Goal: Transaction & Acquisition: Book appointment/travel/reservation

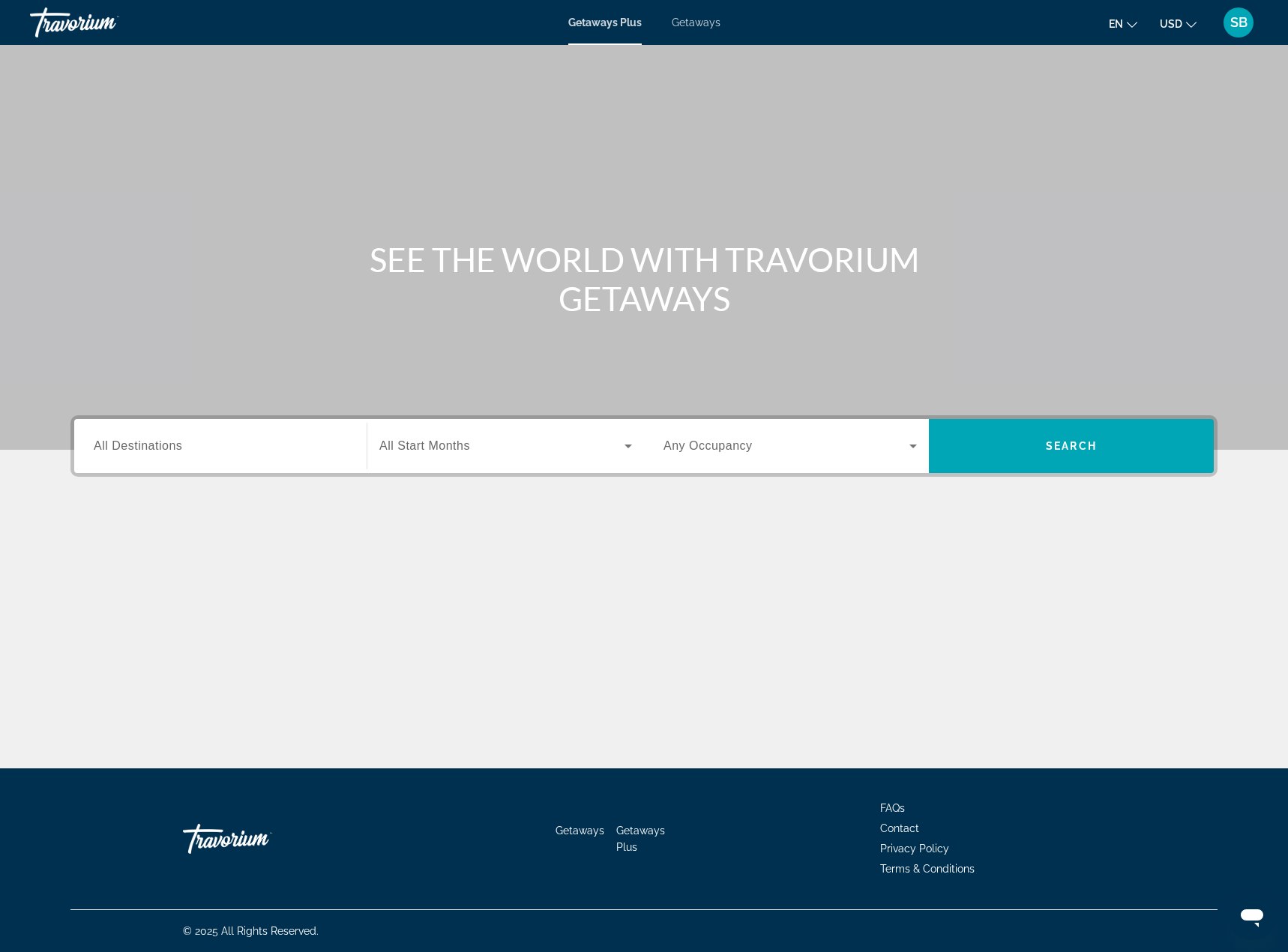
click at [1187, 22] on icon "Change currency" at bounding box center [1190, 24] width 10 height 10
click at [1153, 133] on button "EUR (€)" at bounding box center [1147, 137] width 74 height 20
click at [1131, 22] on icon "Change language" at bounding box center [1133, 24] width 10 height 10
click at [1099, 94] on button "Français" at bounding box center [1094, 98] width 66 height 20
click at [171, 451] on span "All Destinations" at bounding box center [137, 446] width 88 height 12
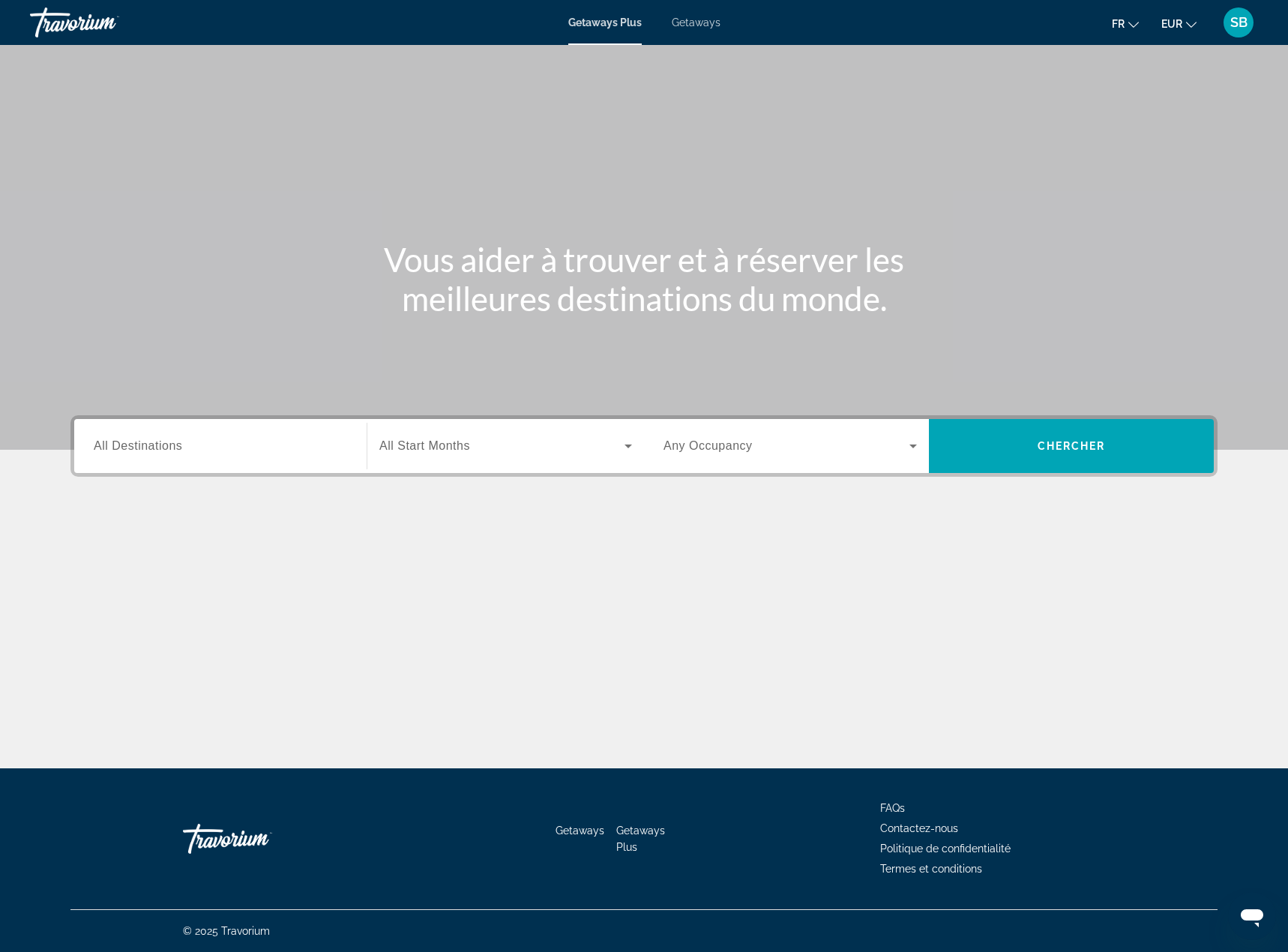
click at [171, 451] on input "Destination All Destinations" at bounding box center [220, 446] width 254 height 18
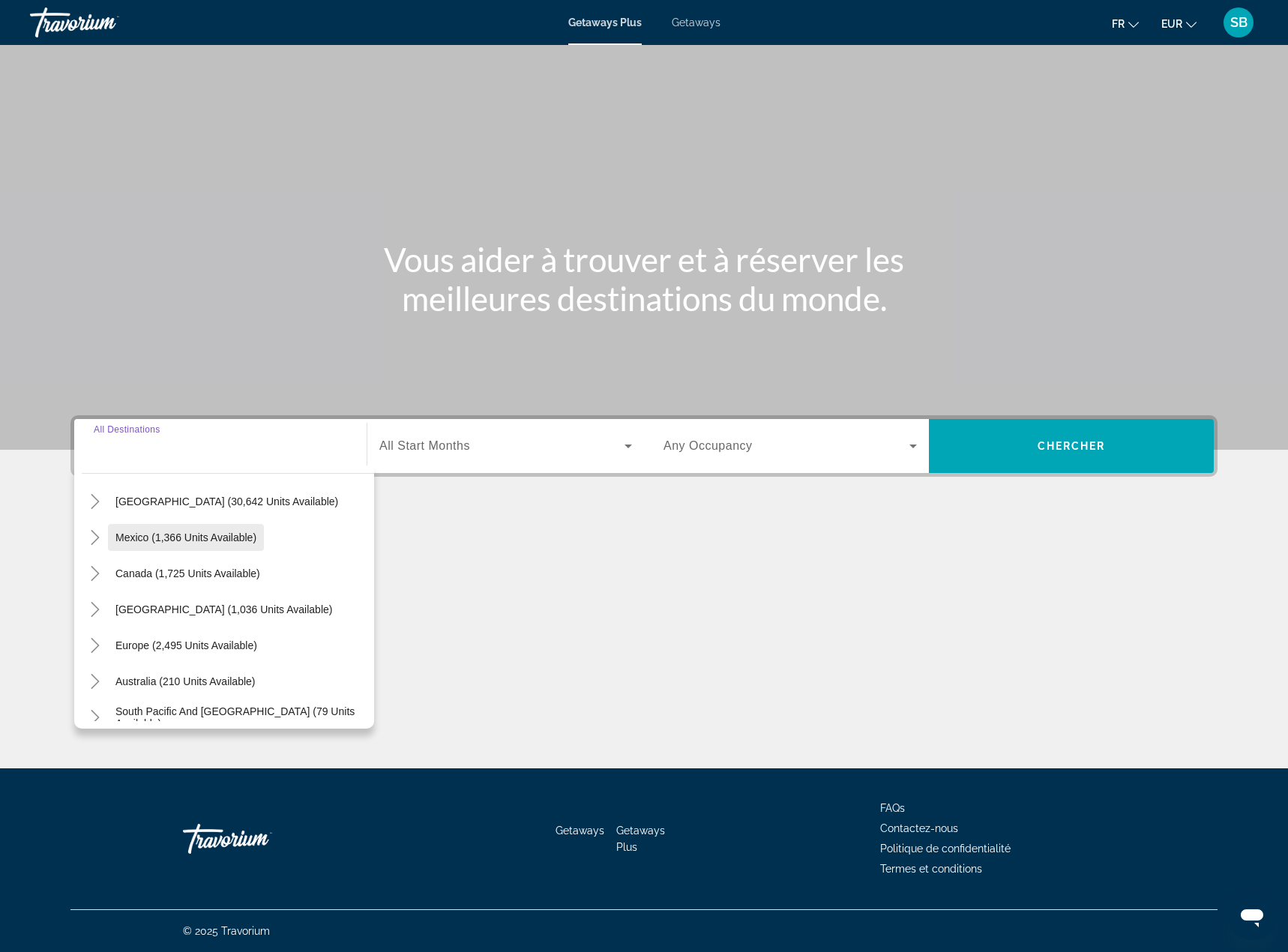
scroll to position [75, 0]
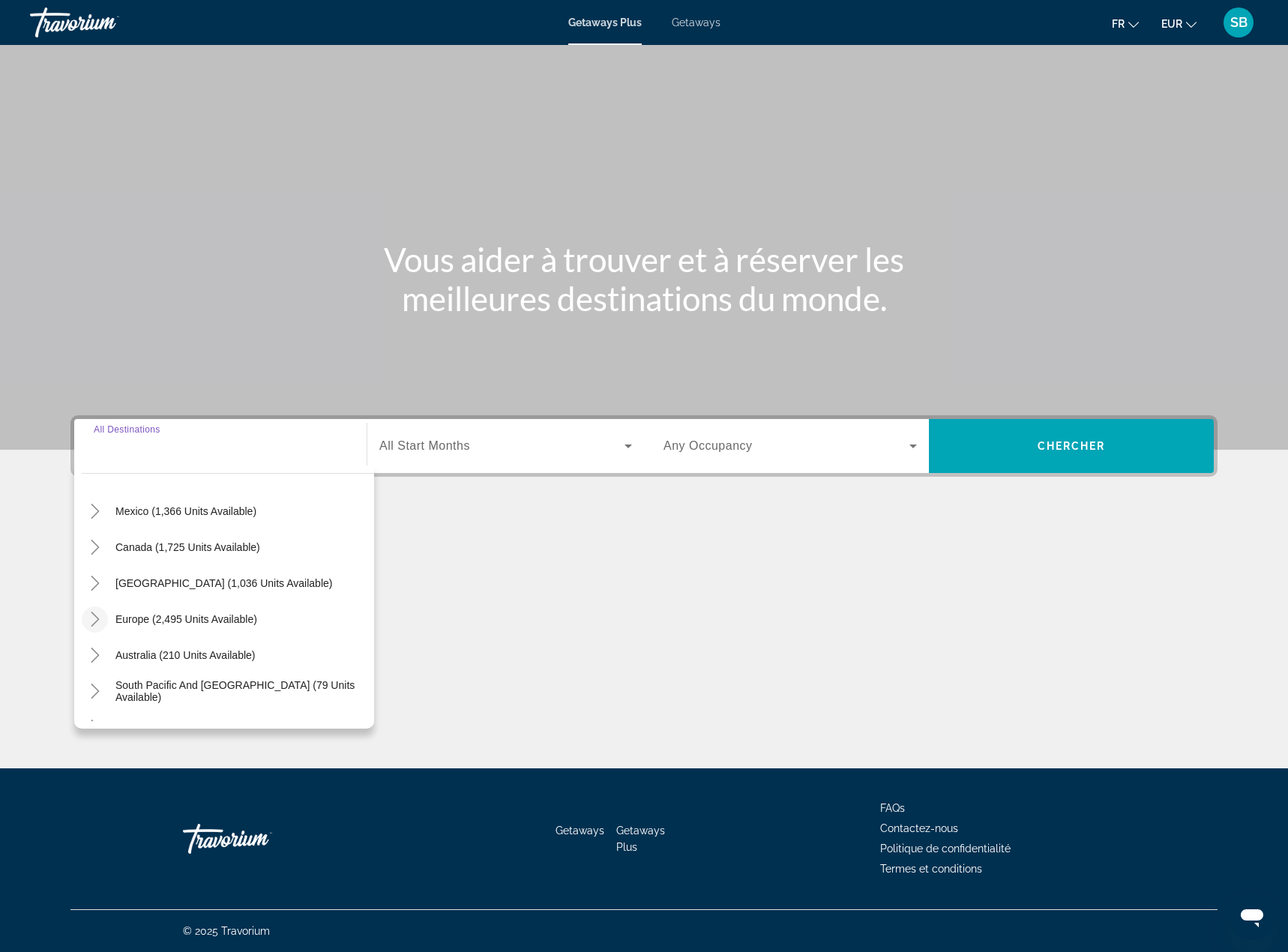
click at [90, 618] on icon "Toggle Europe (2,495 units available)" at bounding box center [94, 619] width 15 height 15
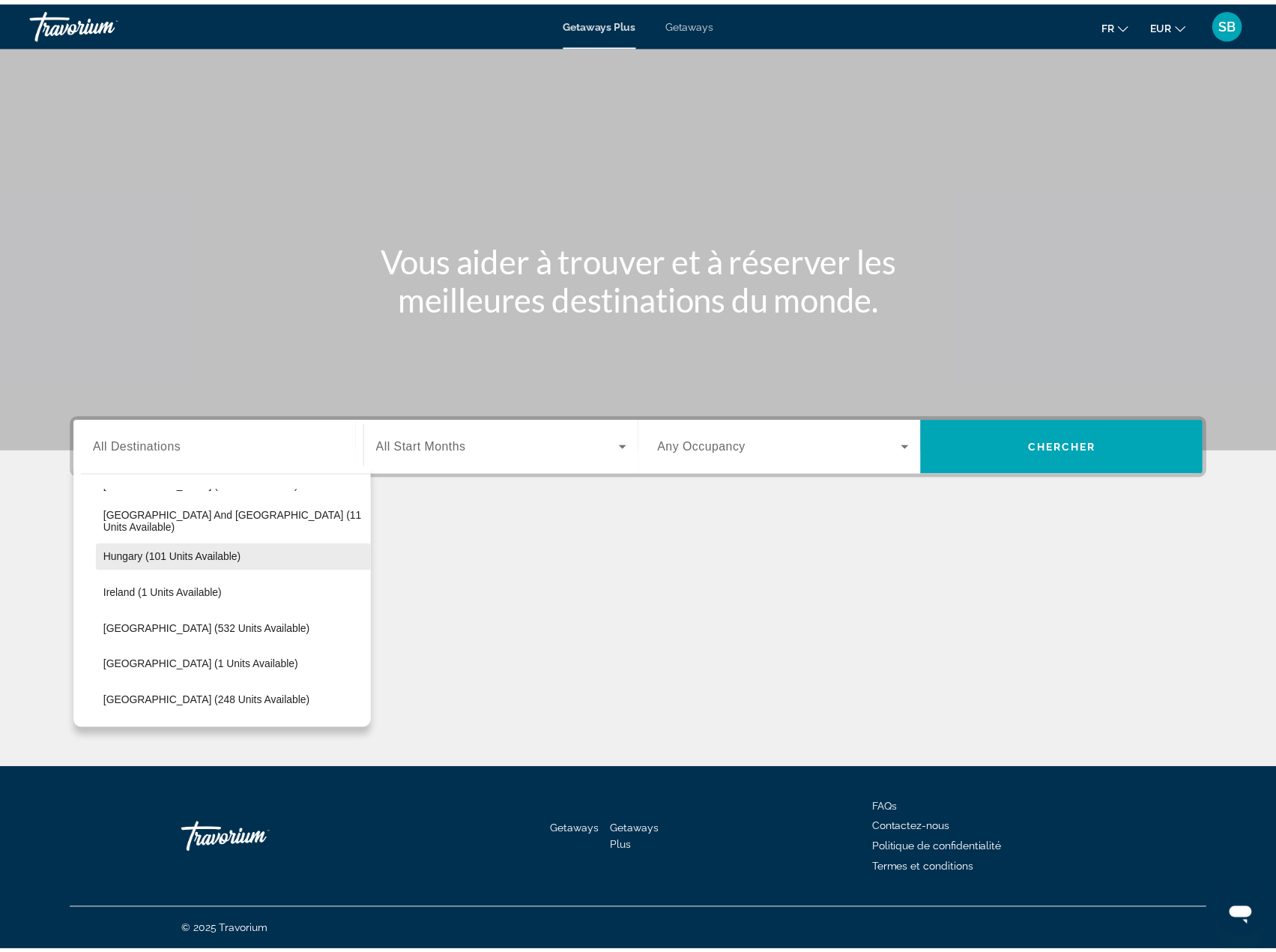
scroll to position [487, 0]
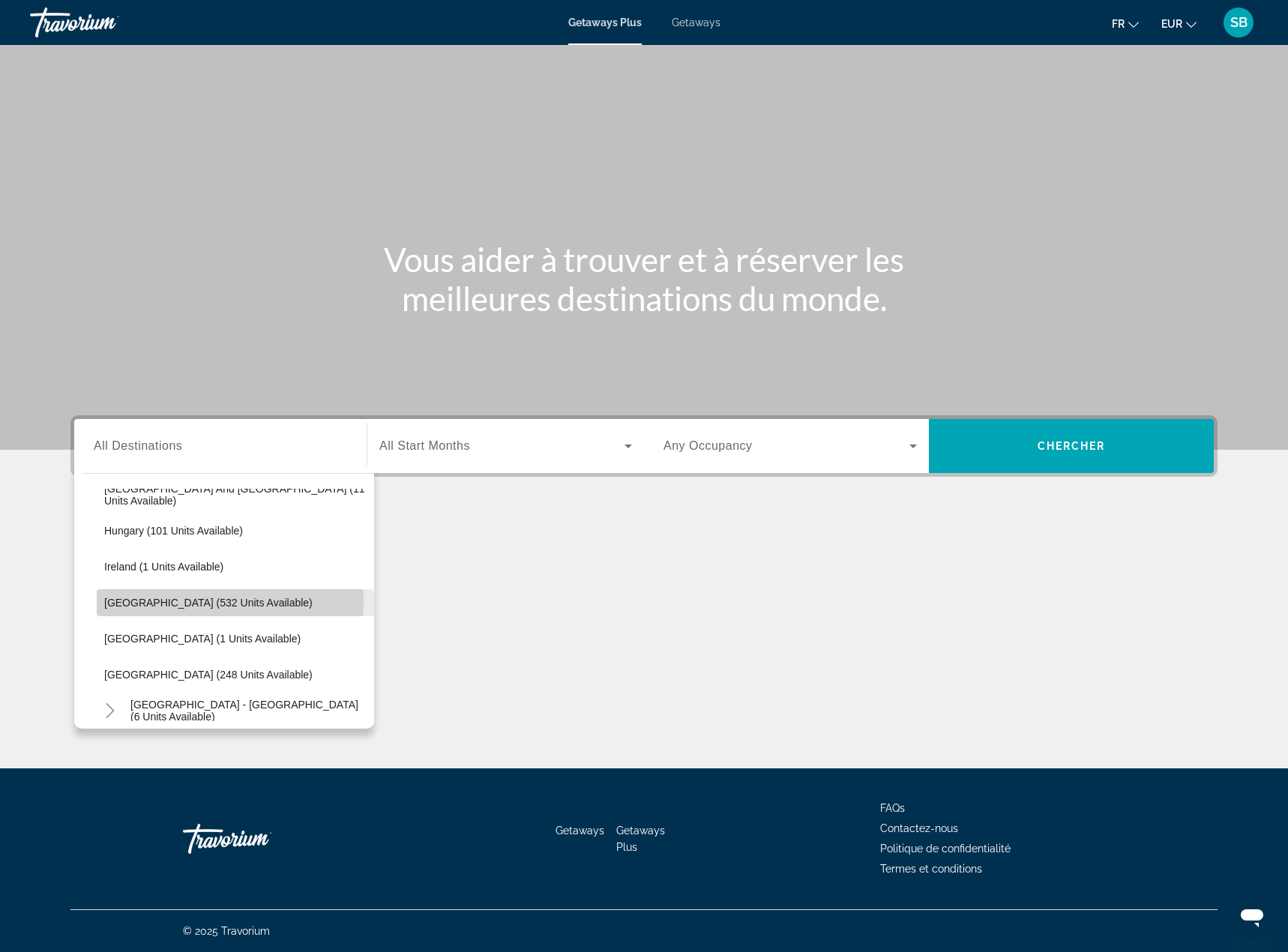
click at [111, 601] on span "Italy (532 units available)" at bounding box center [208, 602] width 208 height 12
type input "**********"
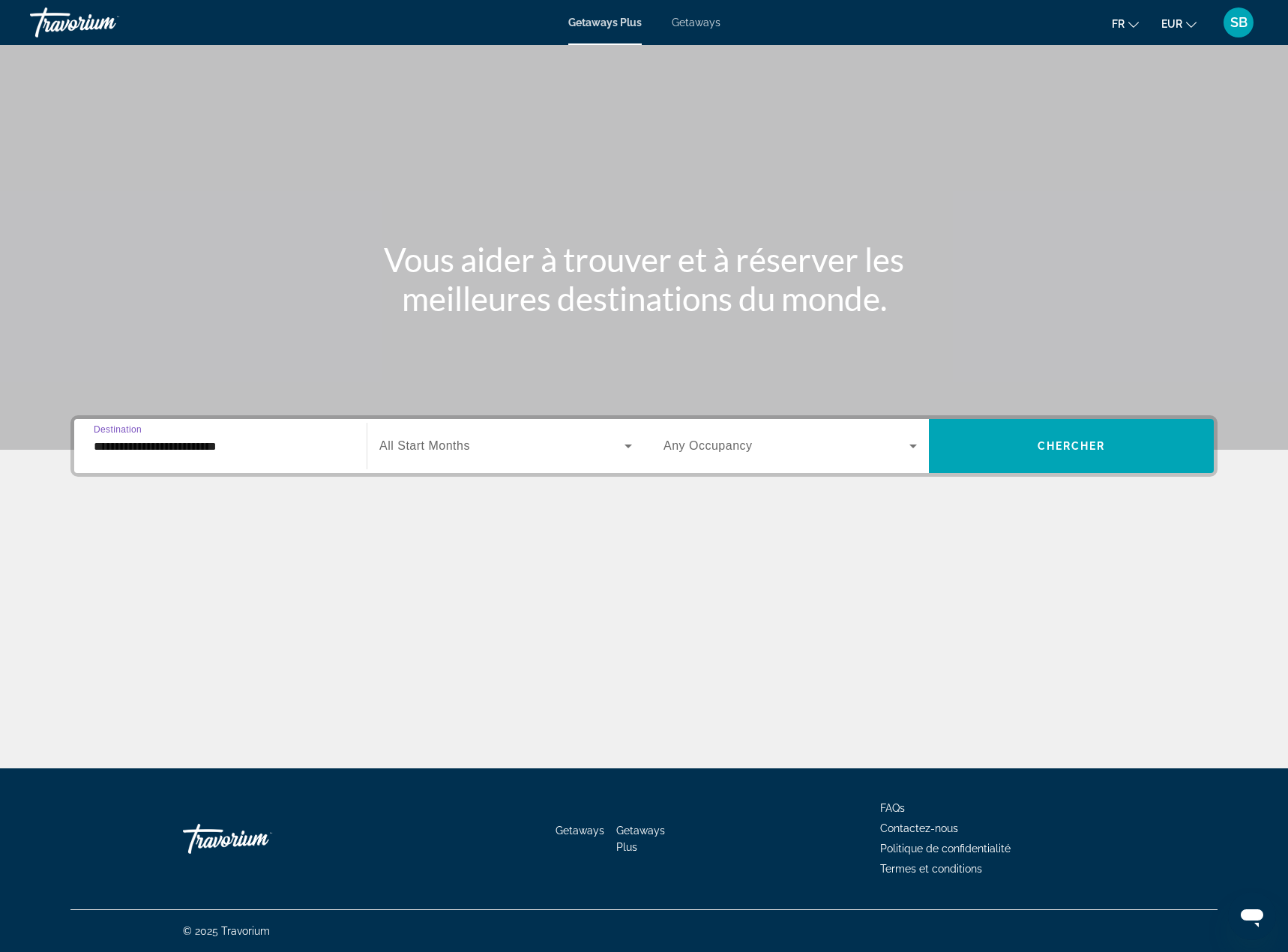
click at [628, 446] on icon "Search widget" at bounding box center [628, 446] width 8 height 4
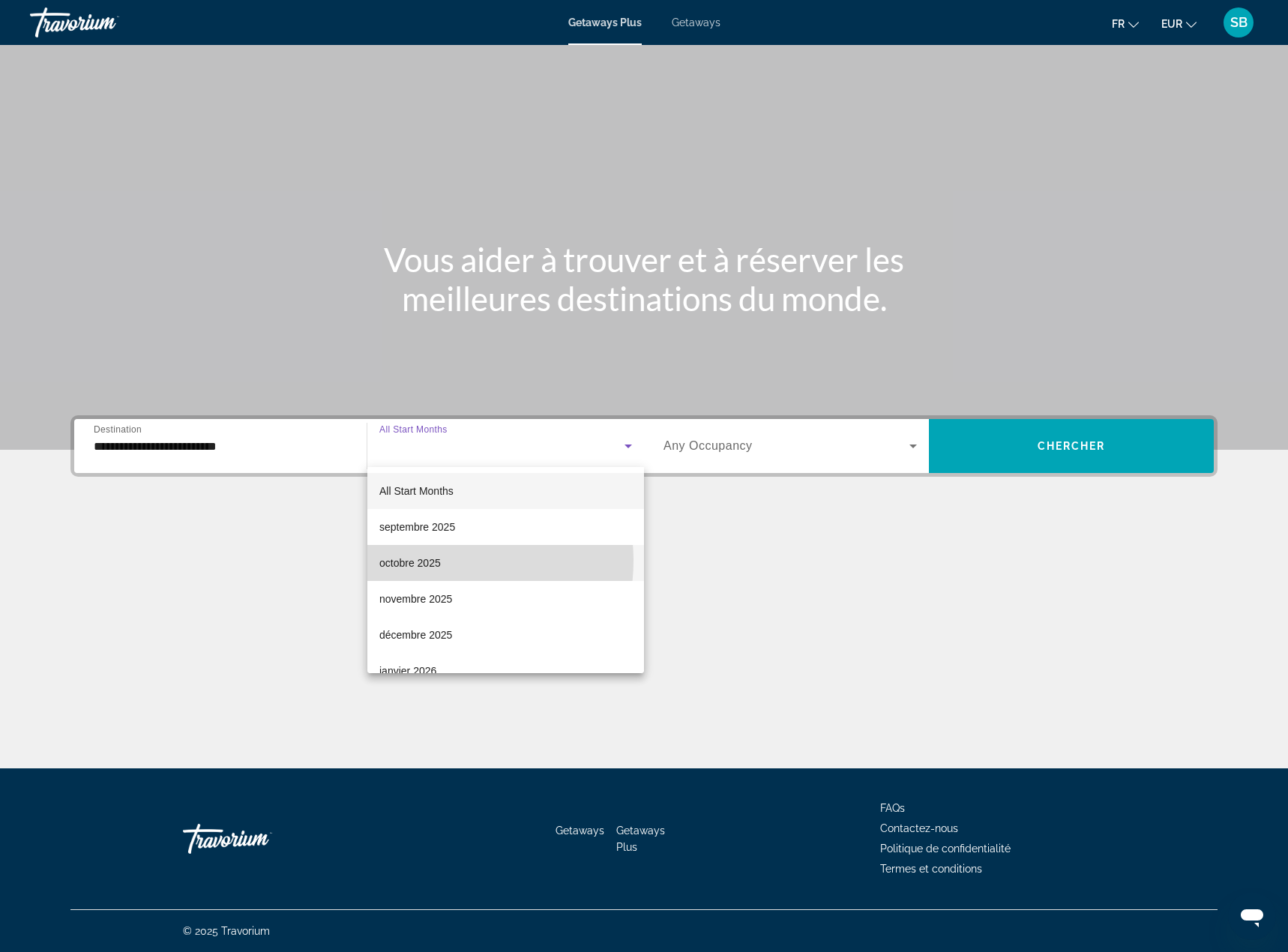
drag, startPoint x: 439, startPoint y: 560, endPoint x: 930, endPoint y: 507, distance: 493.9
click at [439, 559] on span "octobre 2025" at bounding box center [410, 563] width 62 height 18
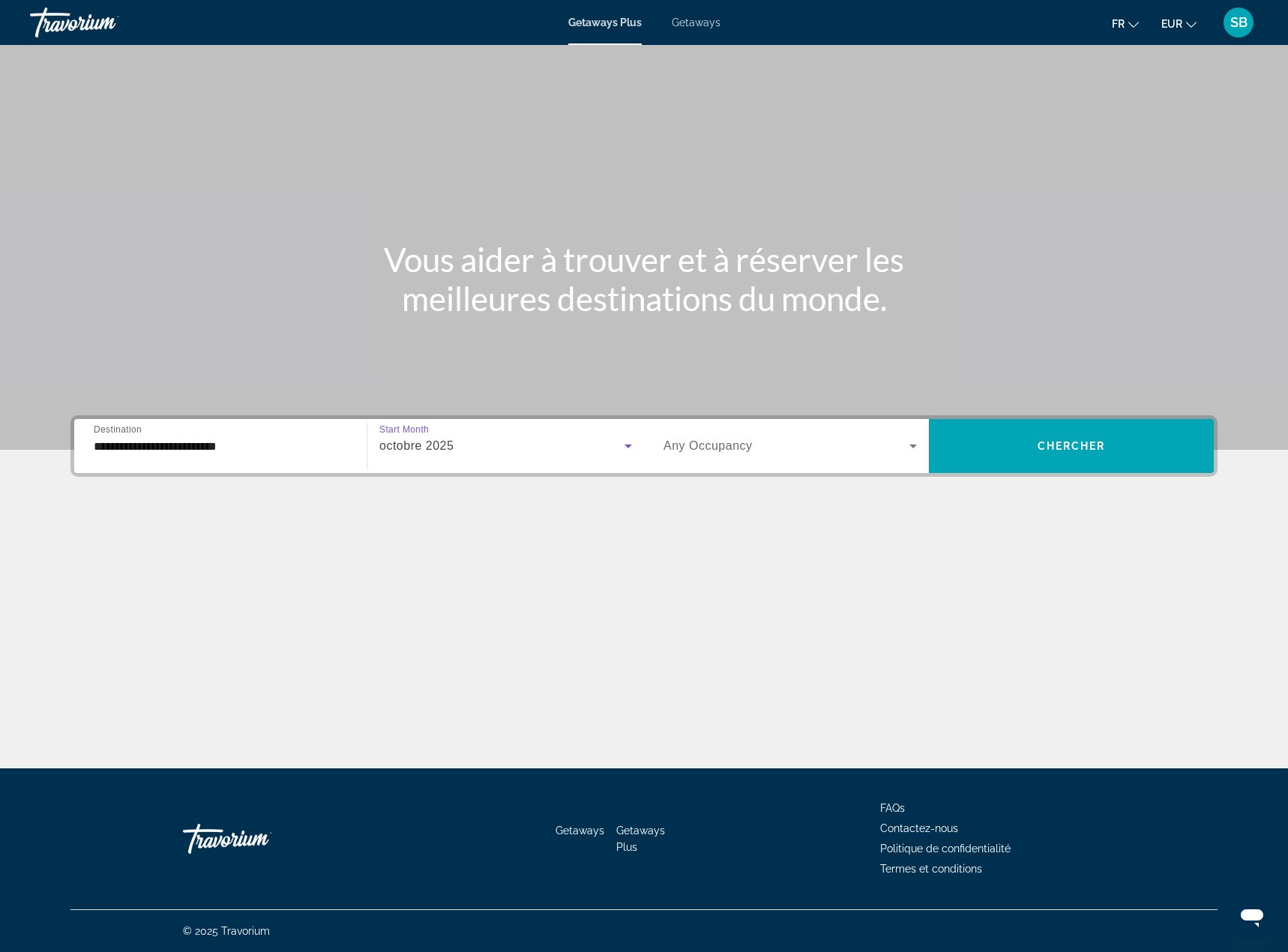
click at [908, 449] on icon "Search widget" at bounding box center [913, 446] width 18 height 18
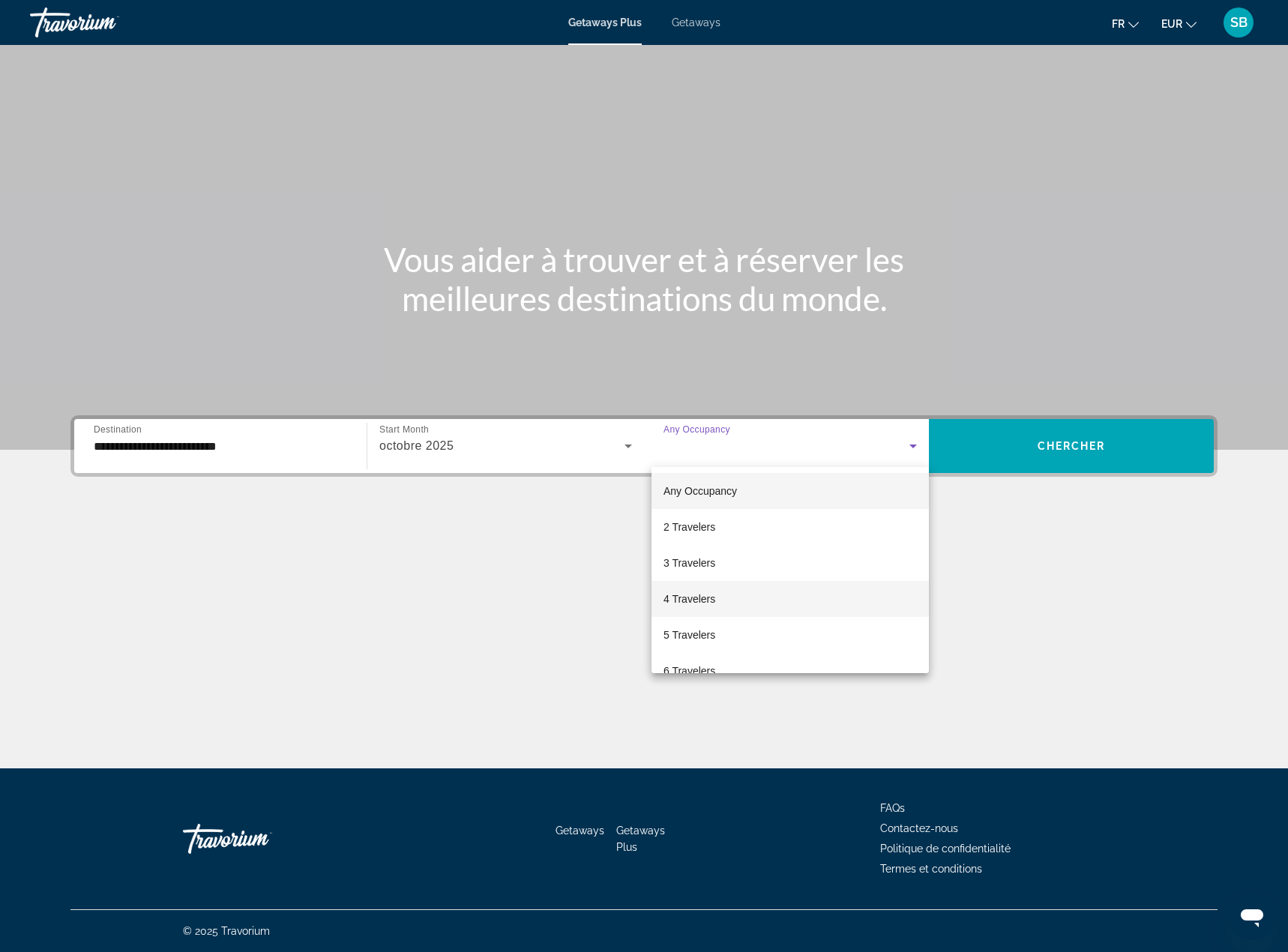
click at [701, 595] on span "4 Travelers" at bounding box center [689, 599] width 52 height 18
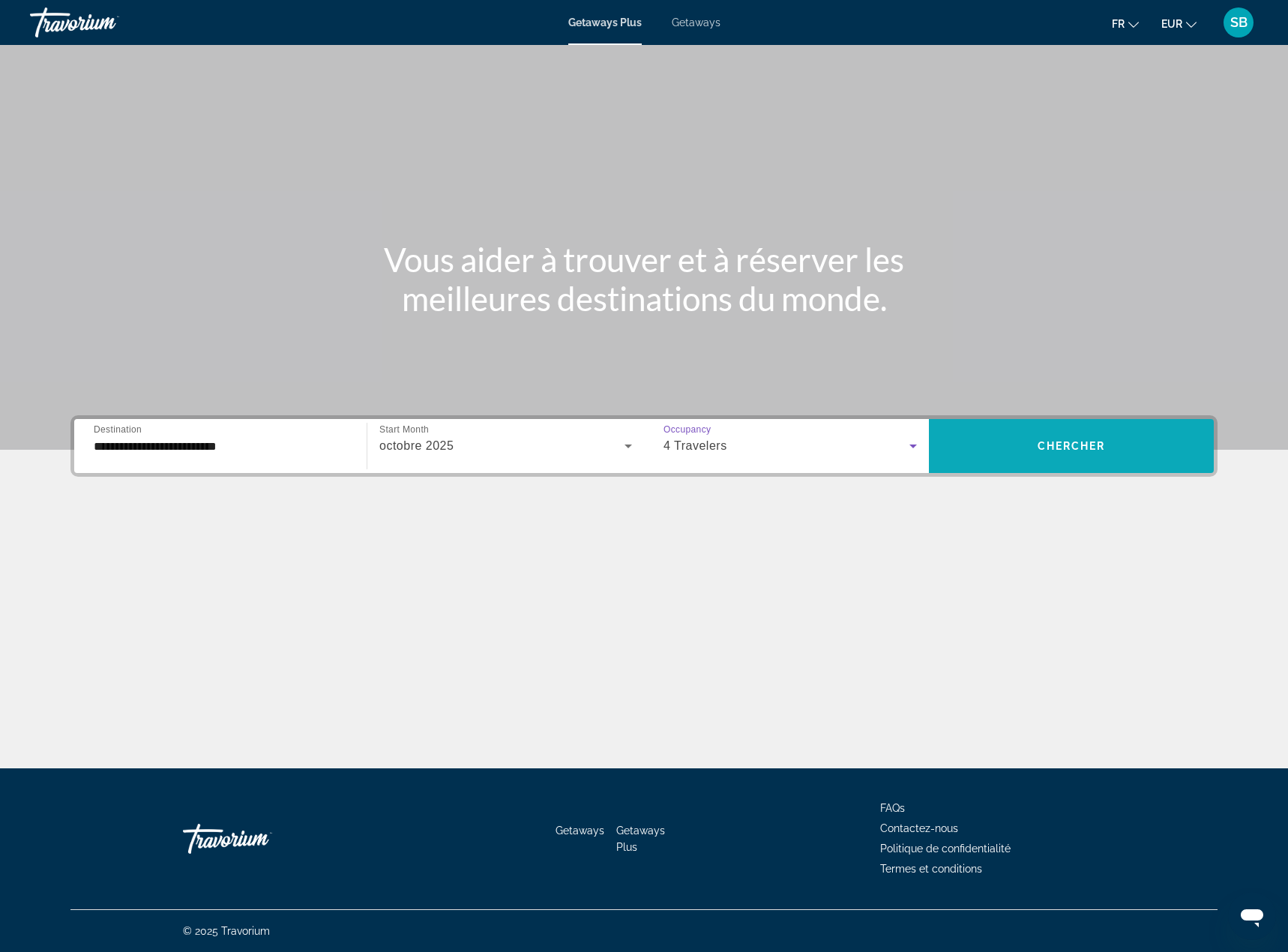
click at [1090, 450] on span "Chercher" at bounding box center [1071, 446] width 68 height 12
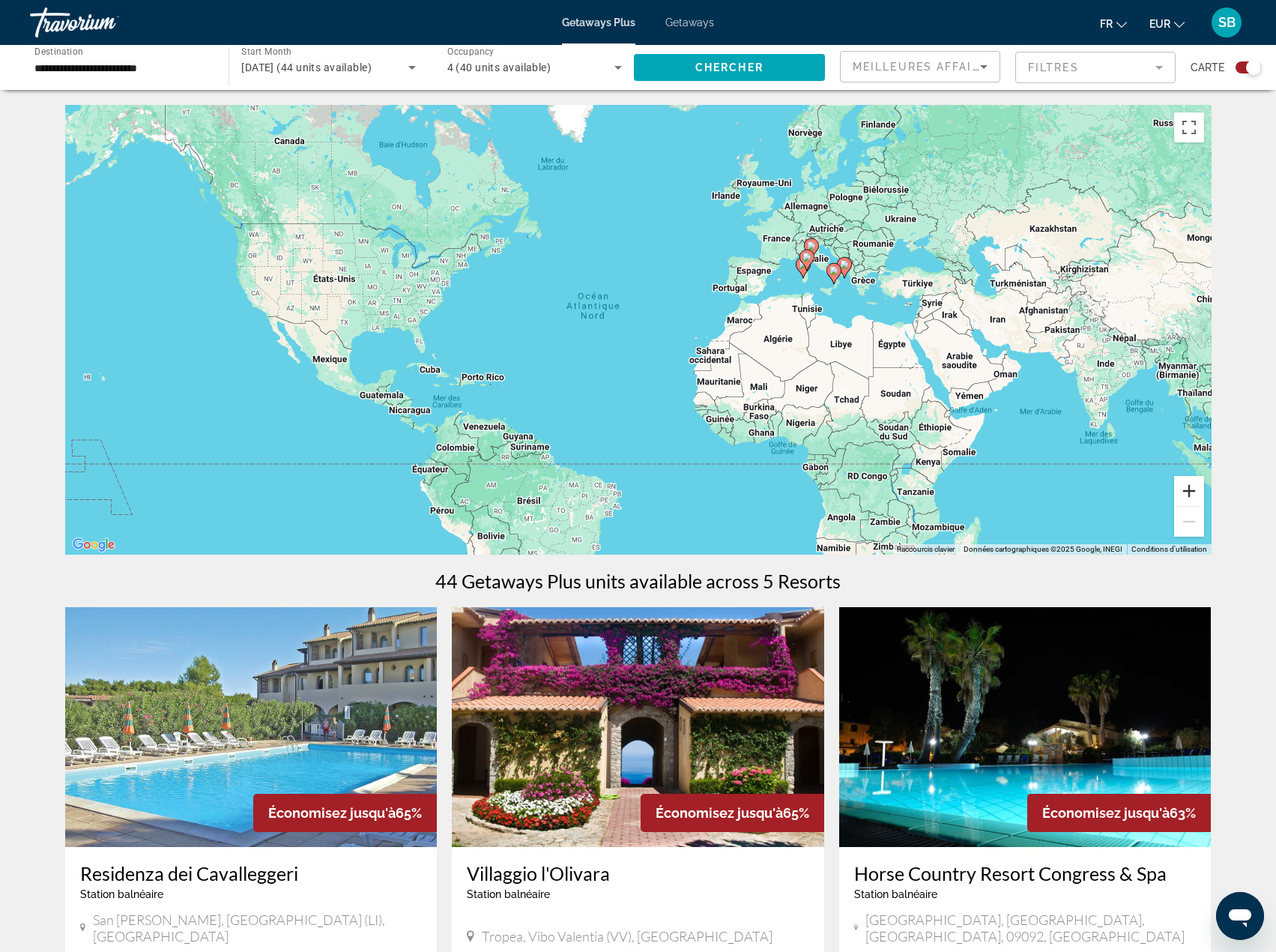
click at [1192, 487] on button "Zoom avant" at bounding box center [1189, 491] width 30 height 30
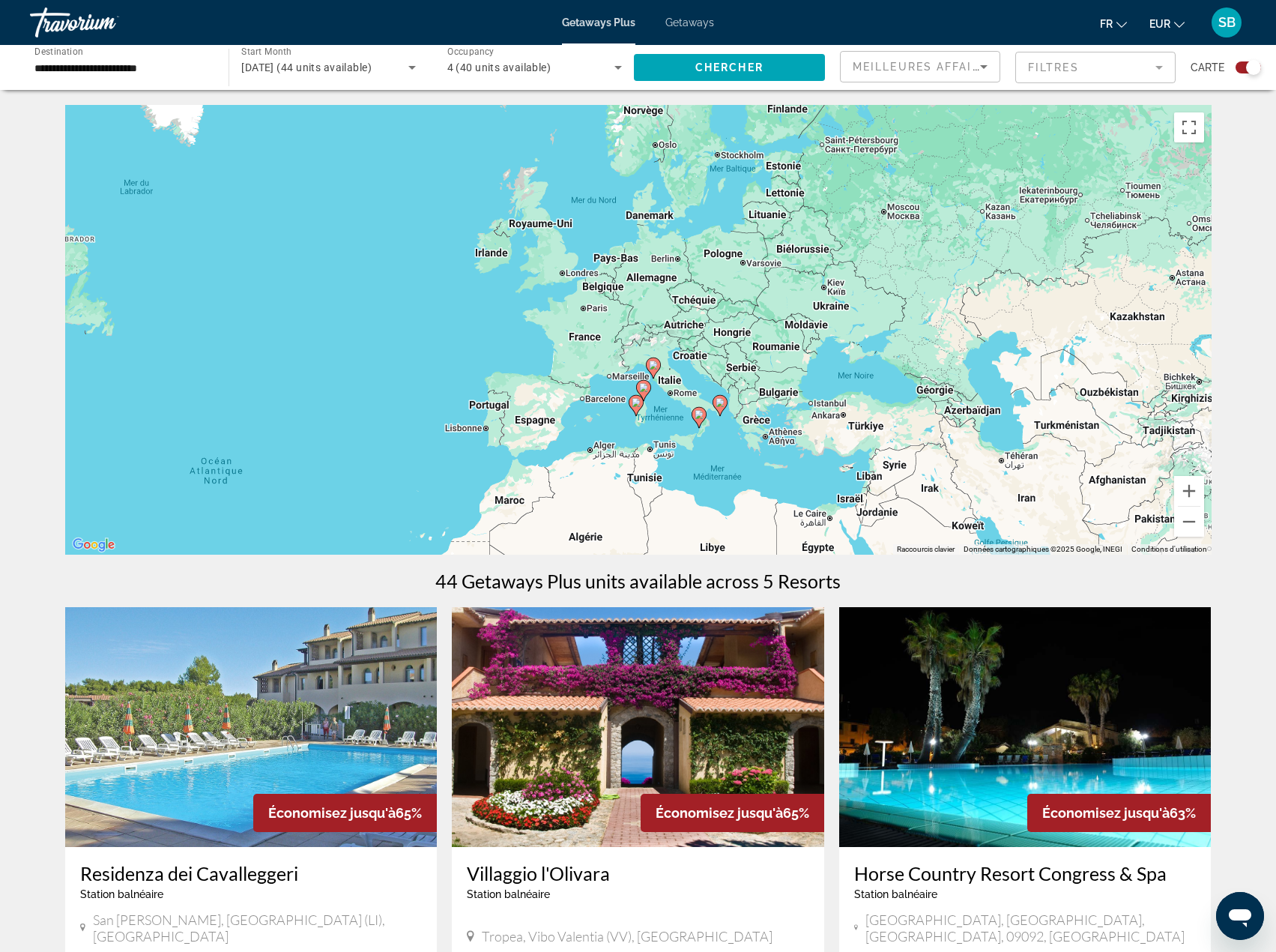
drag, startPoint x: 786, startPoint y: 428, endPoint x: 685, endPoint y: 499, distance: 123.5
click at [685, 499] on div "Pour activer le glissement avec le clavier, appuyez sur Alt+Entrée. Une fois ce…" at bounding box center [638, 329] width 1146 height 449
click at [1193, 493] on button "Zoom avant" at bounding box center [1189, 491] width 30 height 30
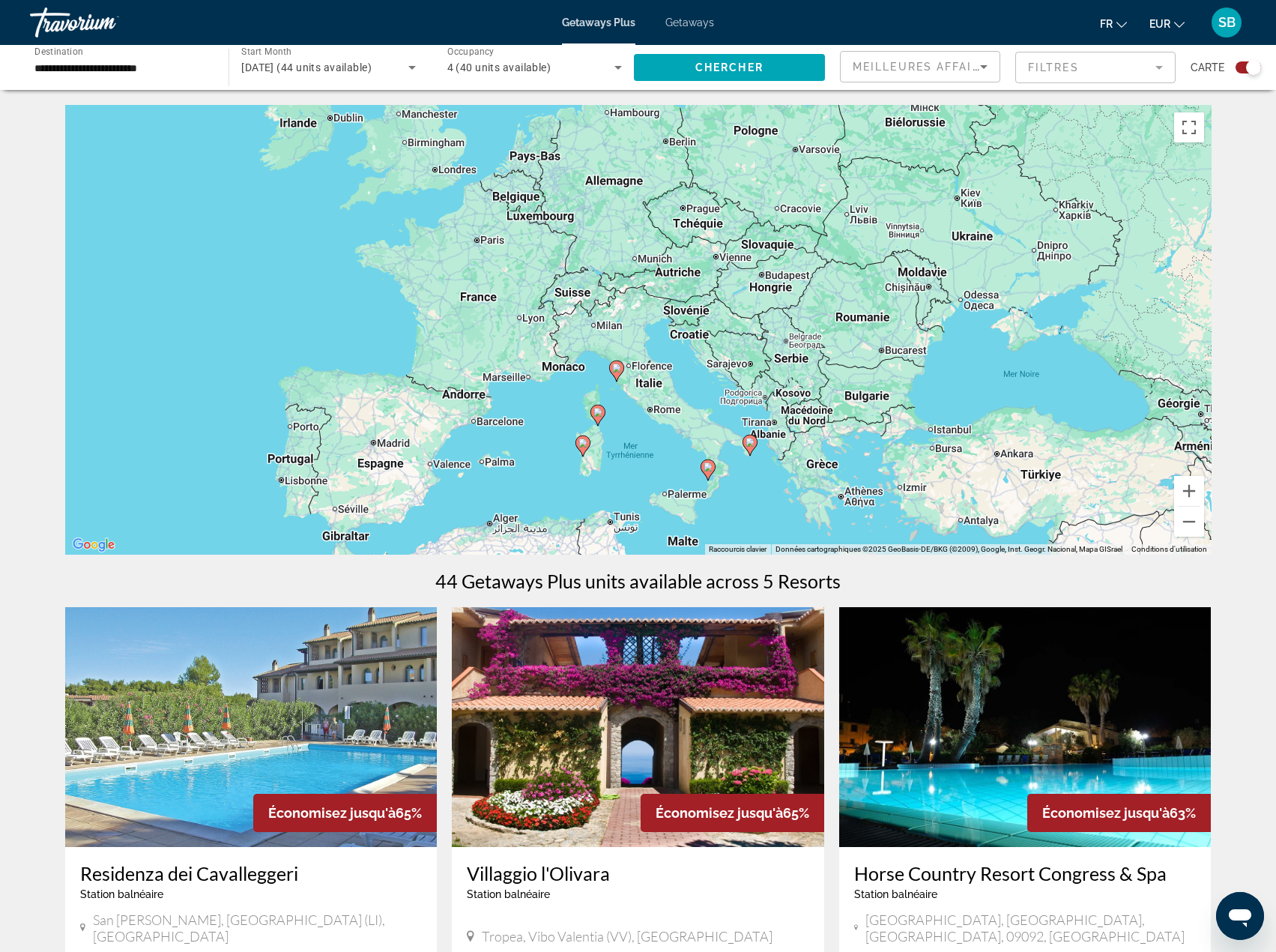
drag, startPoint x: 747, startPoint y: 421, endPoint x: 694, endPoint y: 371, distance: 72.9
click at [694, 371] on div "Pour activer le glissement avec le clavier, appuyez sur Alt+Entrée. Une fois ce…" at bounding box center [638, 329] width 1146 height 449
click at [1184, 132] on button "Passer en plein écran" at bounding box center [1189, 127] width 30 height 30
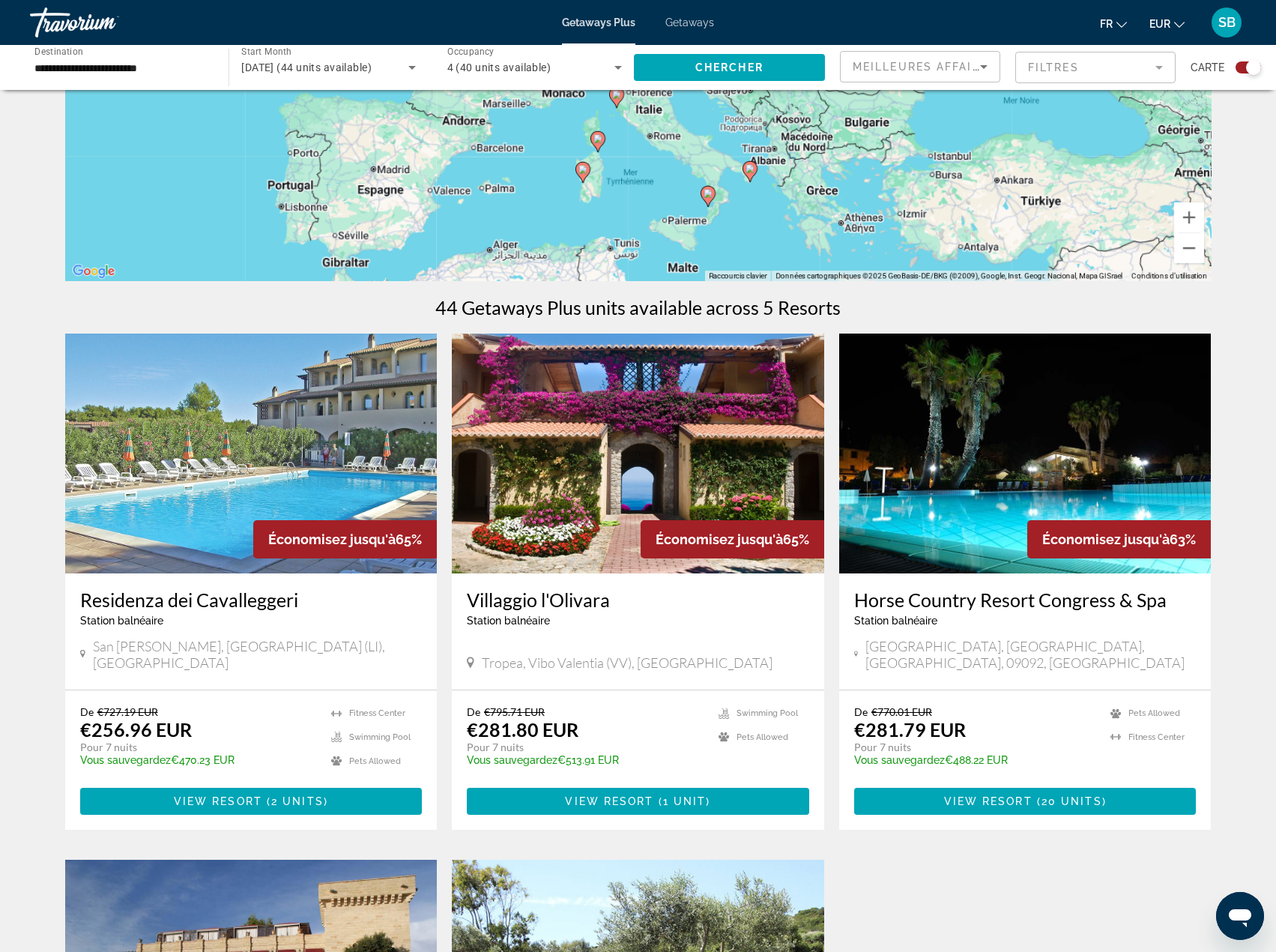
scroll to position [300, 0]
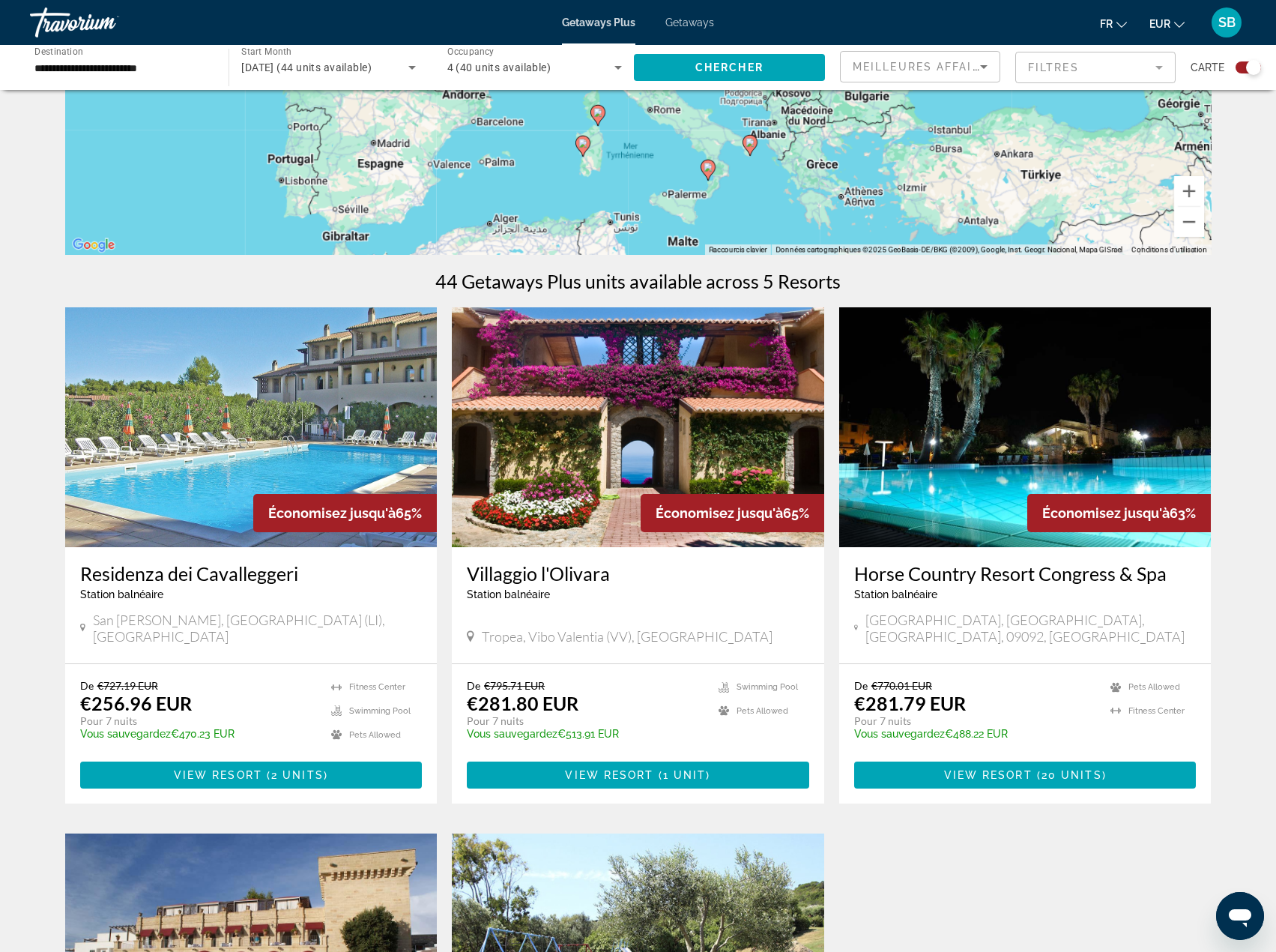
click at [672, 450] on img "Main content" at bounding box center [638, 427] width 372 height 240
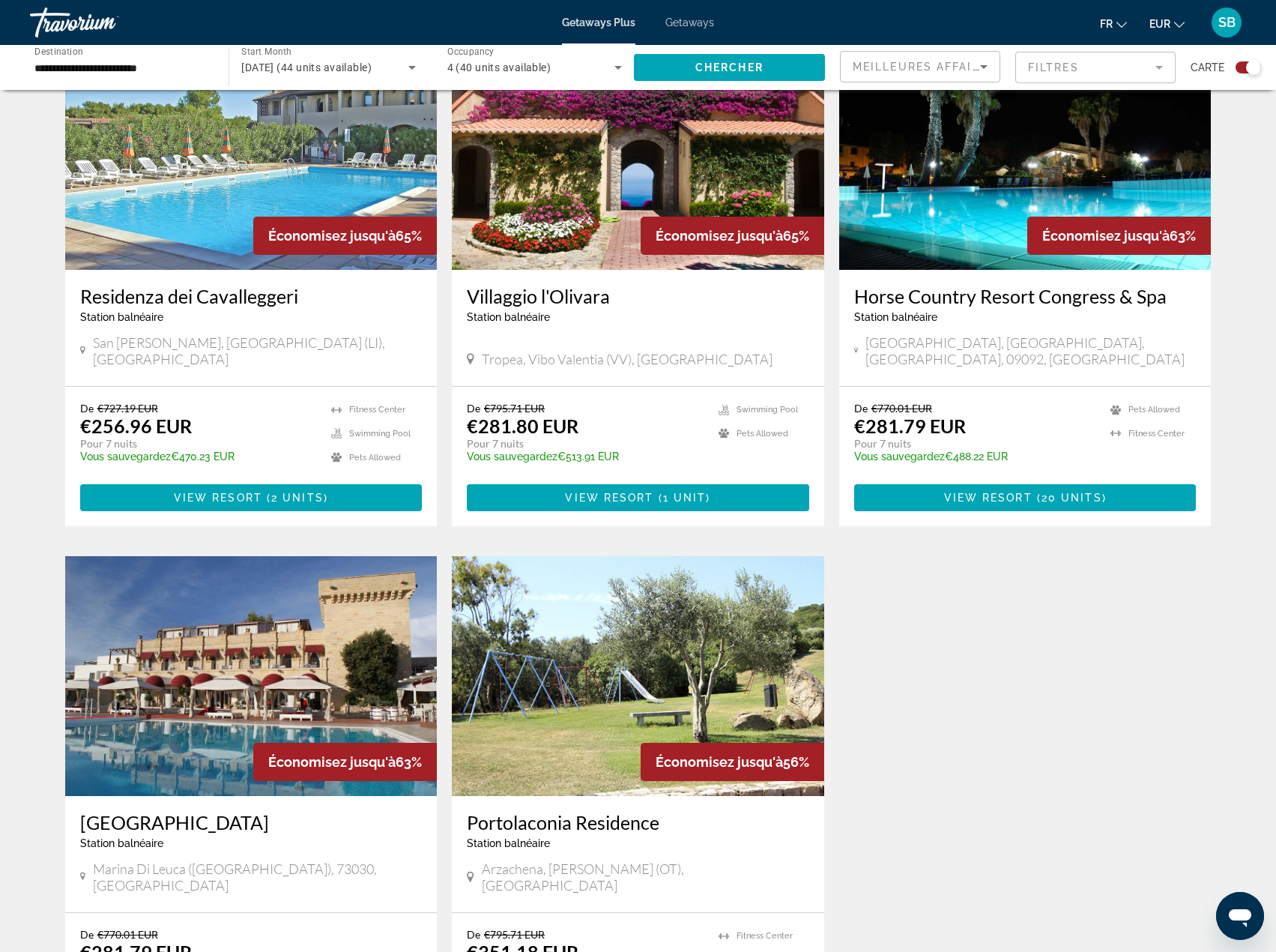
scroll to position [543, 0]
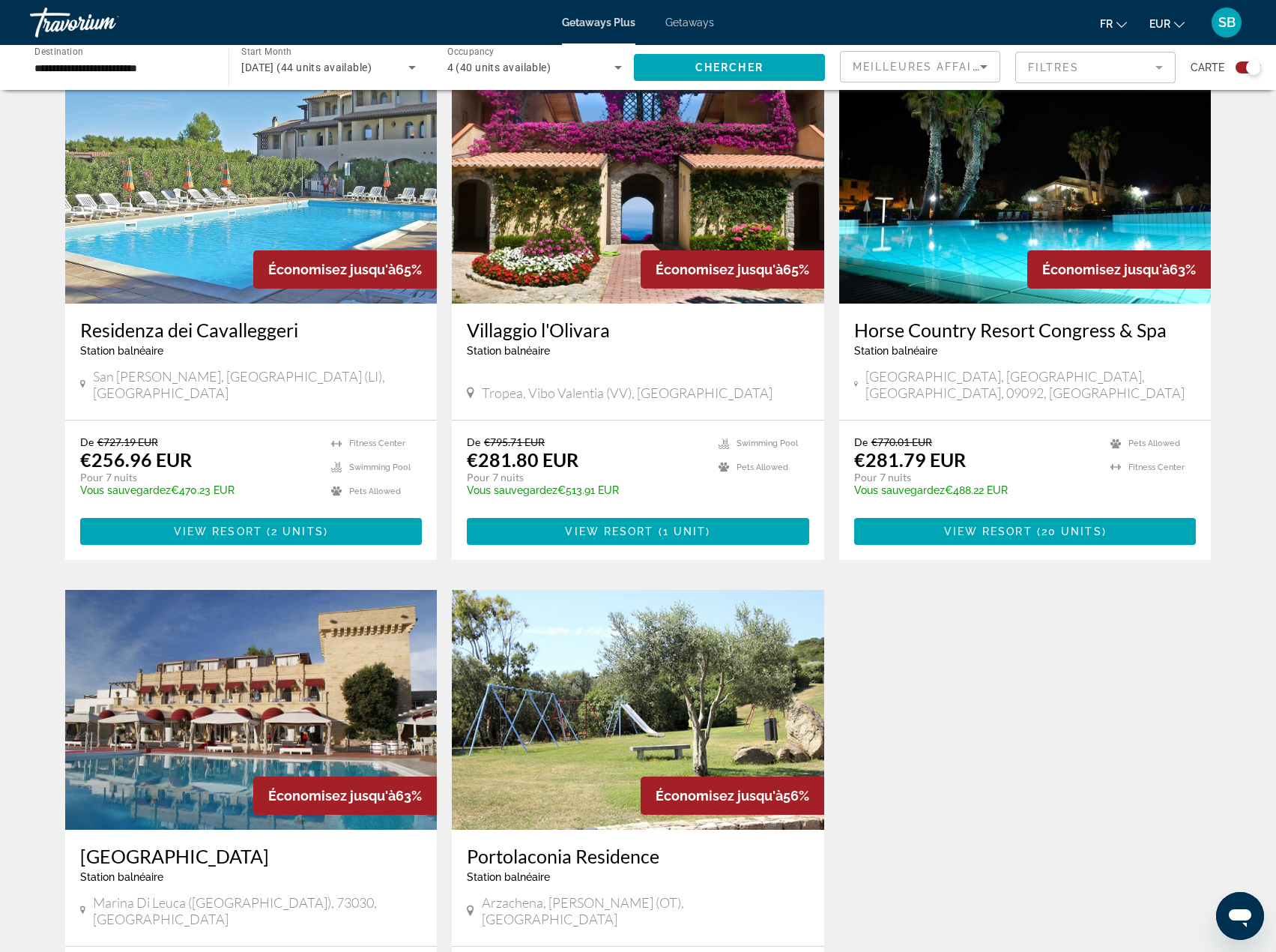
click at [995, 243] on img "Main content" at bounding box center [1025, 183] width 372 height 240
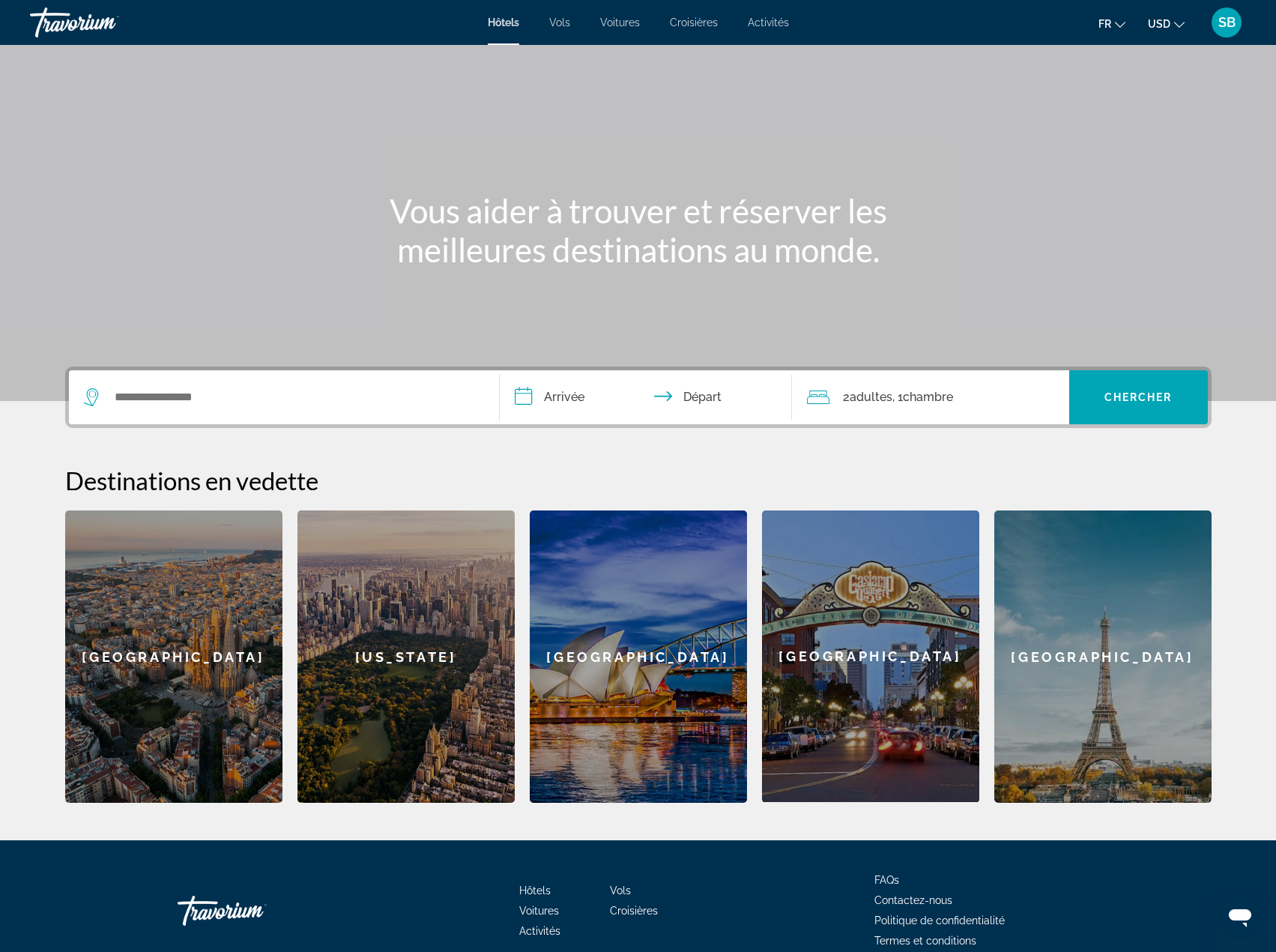
scroll to position [75, 0]
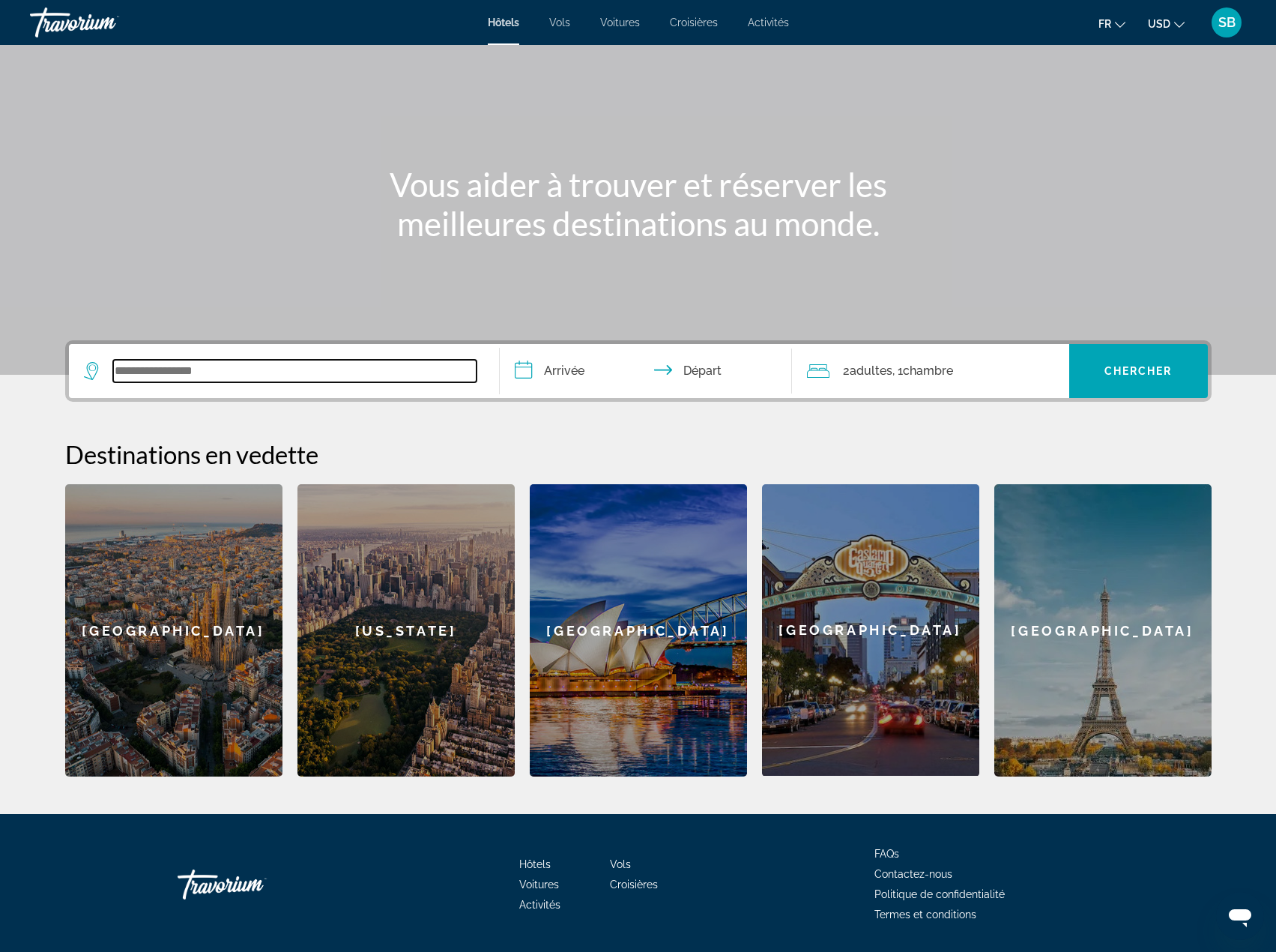
click at [145, 378] on input "Search widget" at bounding box center [295, 371] width 364 height 23
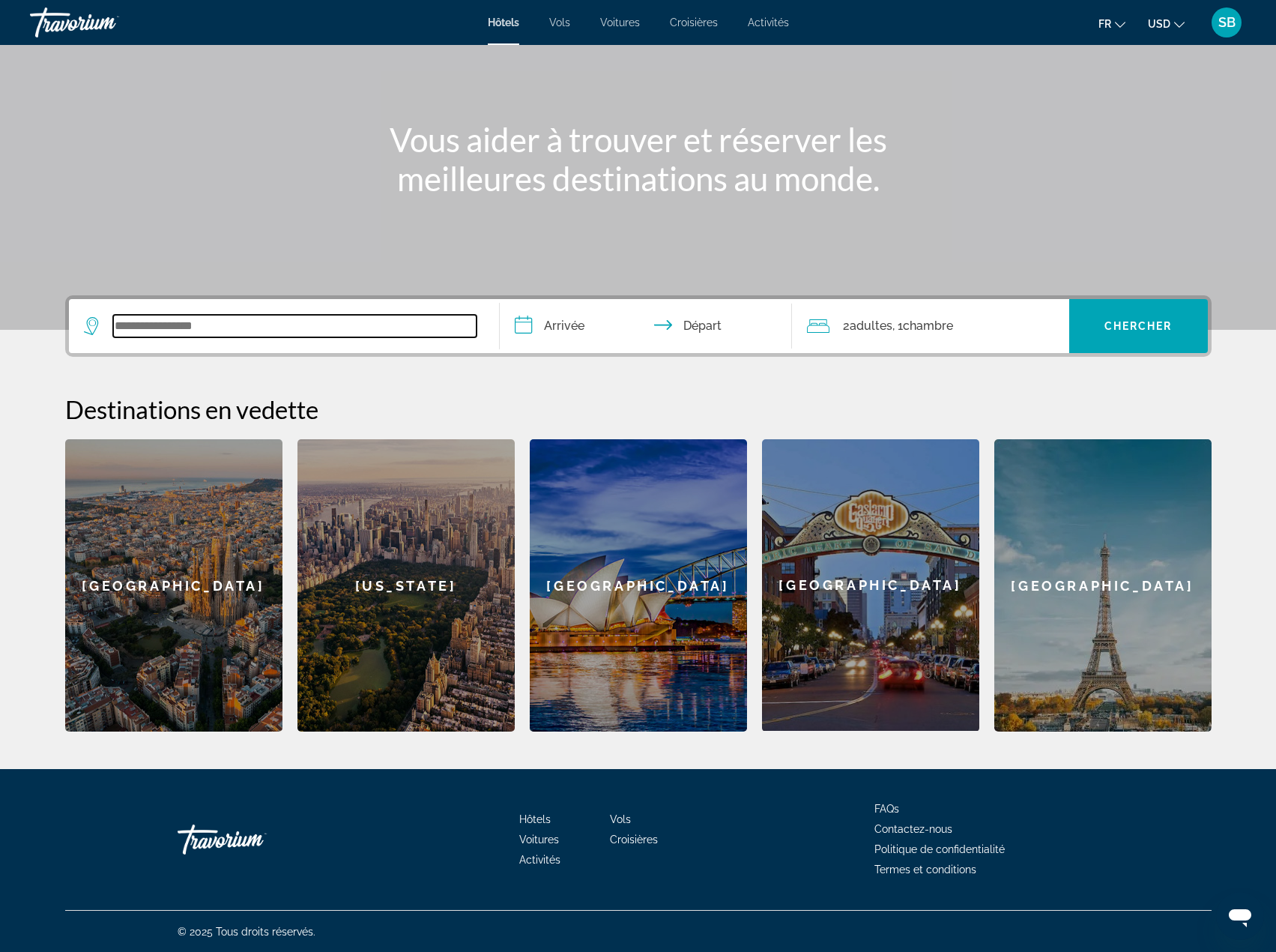
scroll to position [121, 0]
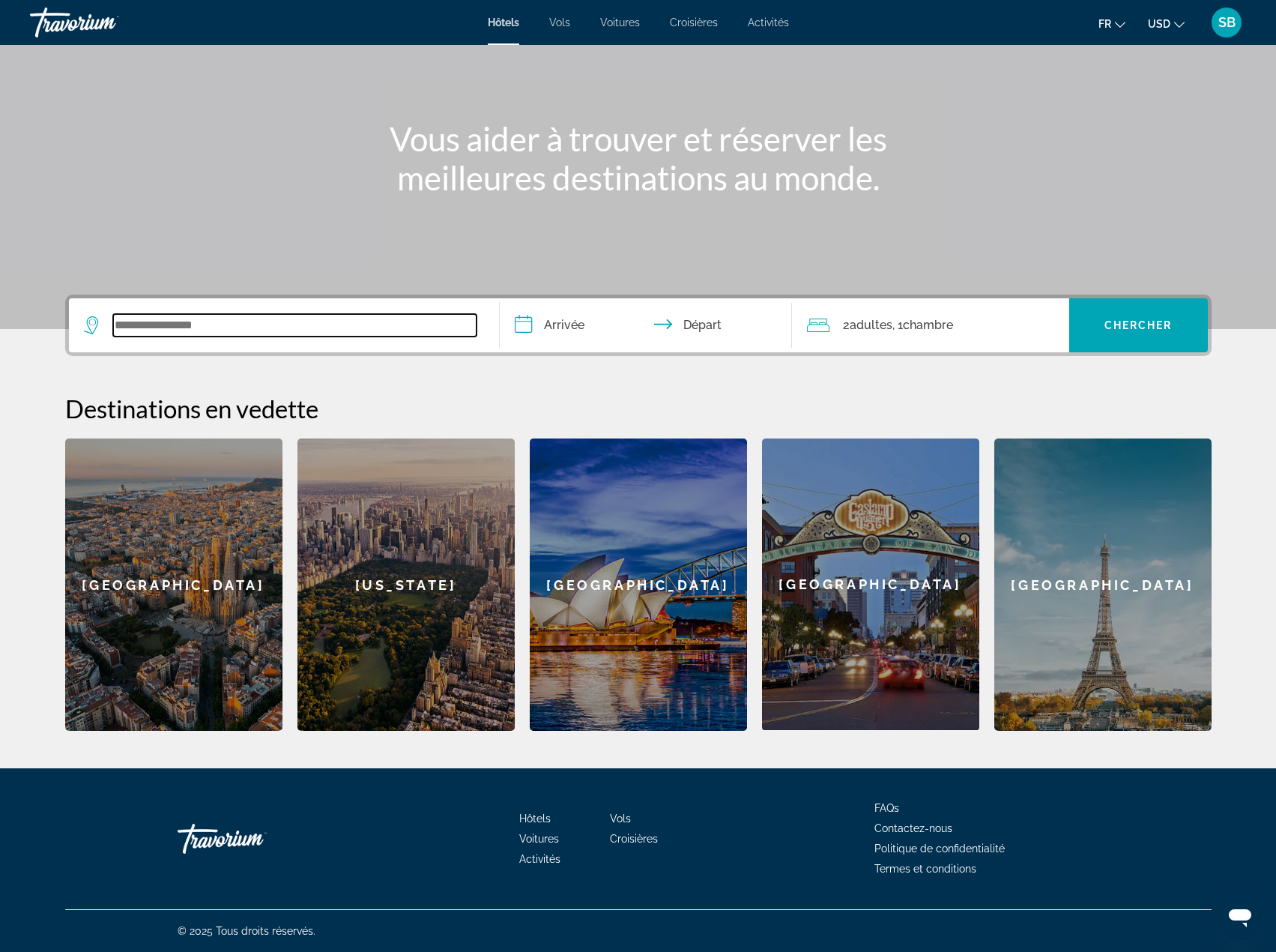
click at [289, 321] on input "Search widget" at bounding box center [295, 325] width 364 height 23
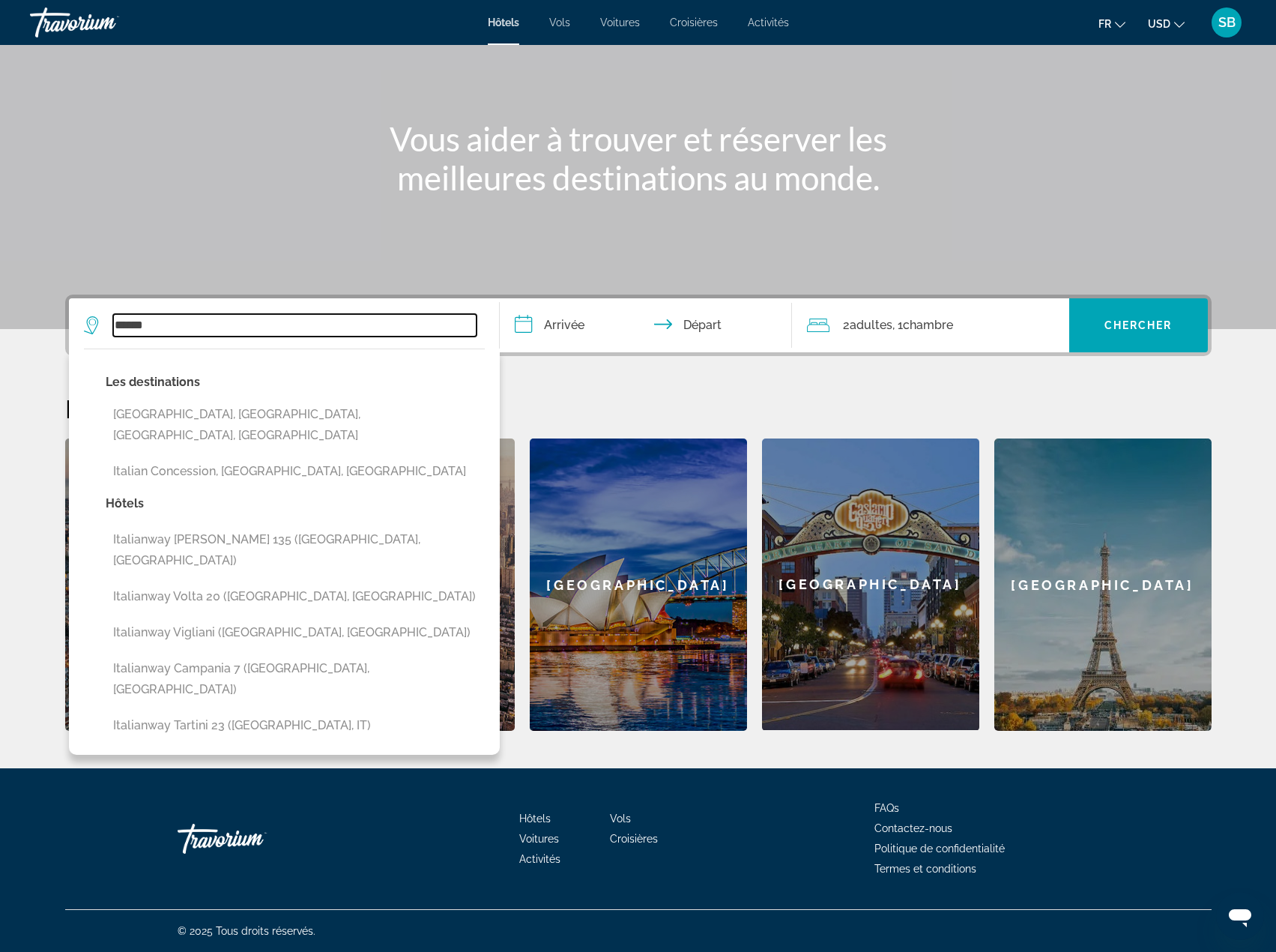
drag, startPoint x: 144, startPoint y: 326, endPoint x: 64, endPoint y: 319, distance: 80.3
click at [64, 319] on div "**********" at bounding box center [638, 512] width 1207 height 436
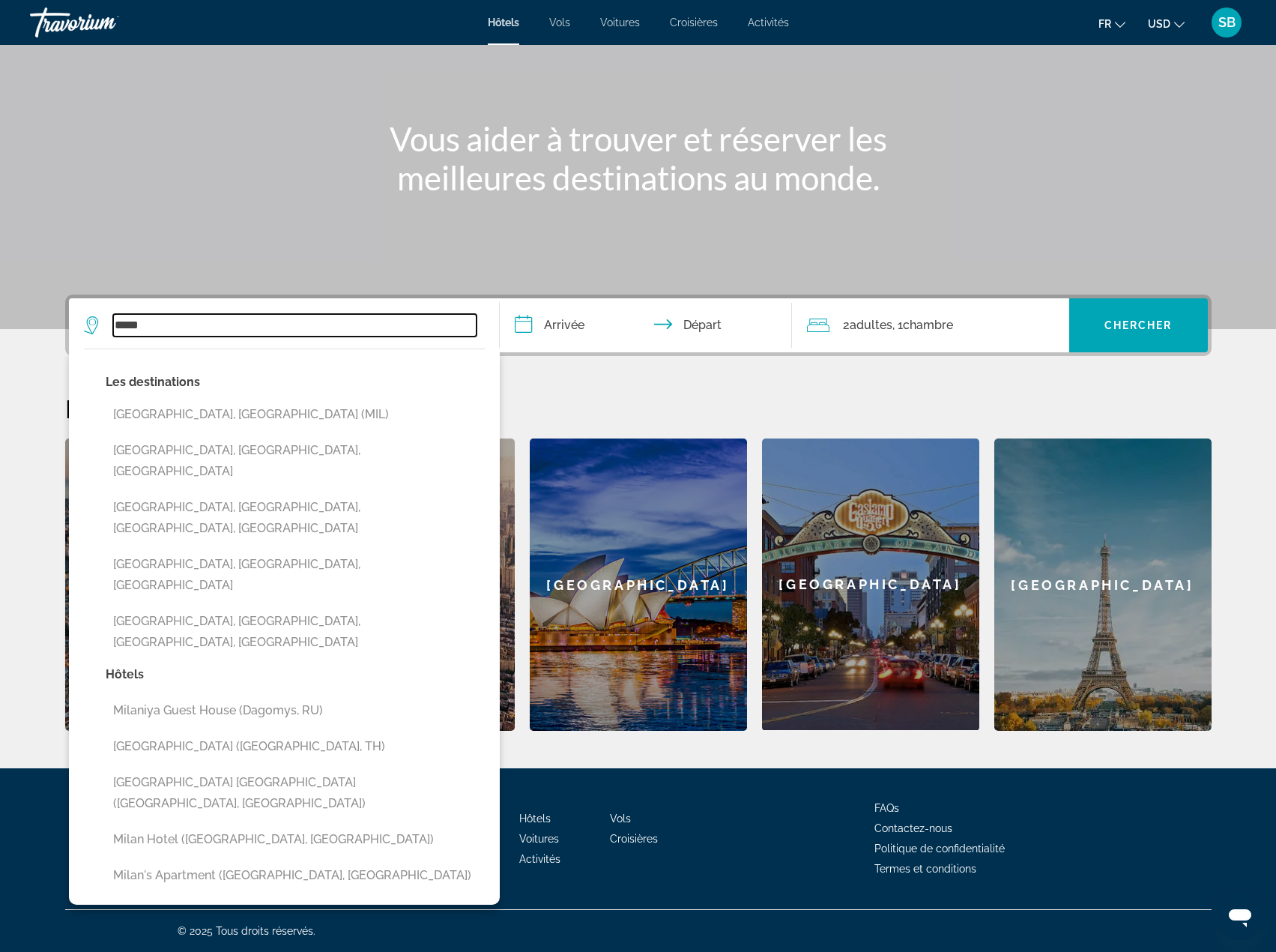
drag, startPoint x: 149, startPoint y: 324, endPoint x: -2, endPoint y: 304, distance: 152.3
click at [0, 304] on html "**********" at bounding box center [638, 355] width 1276 height 952
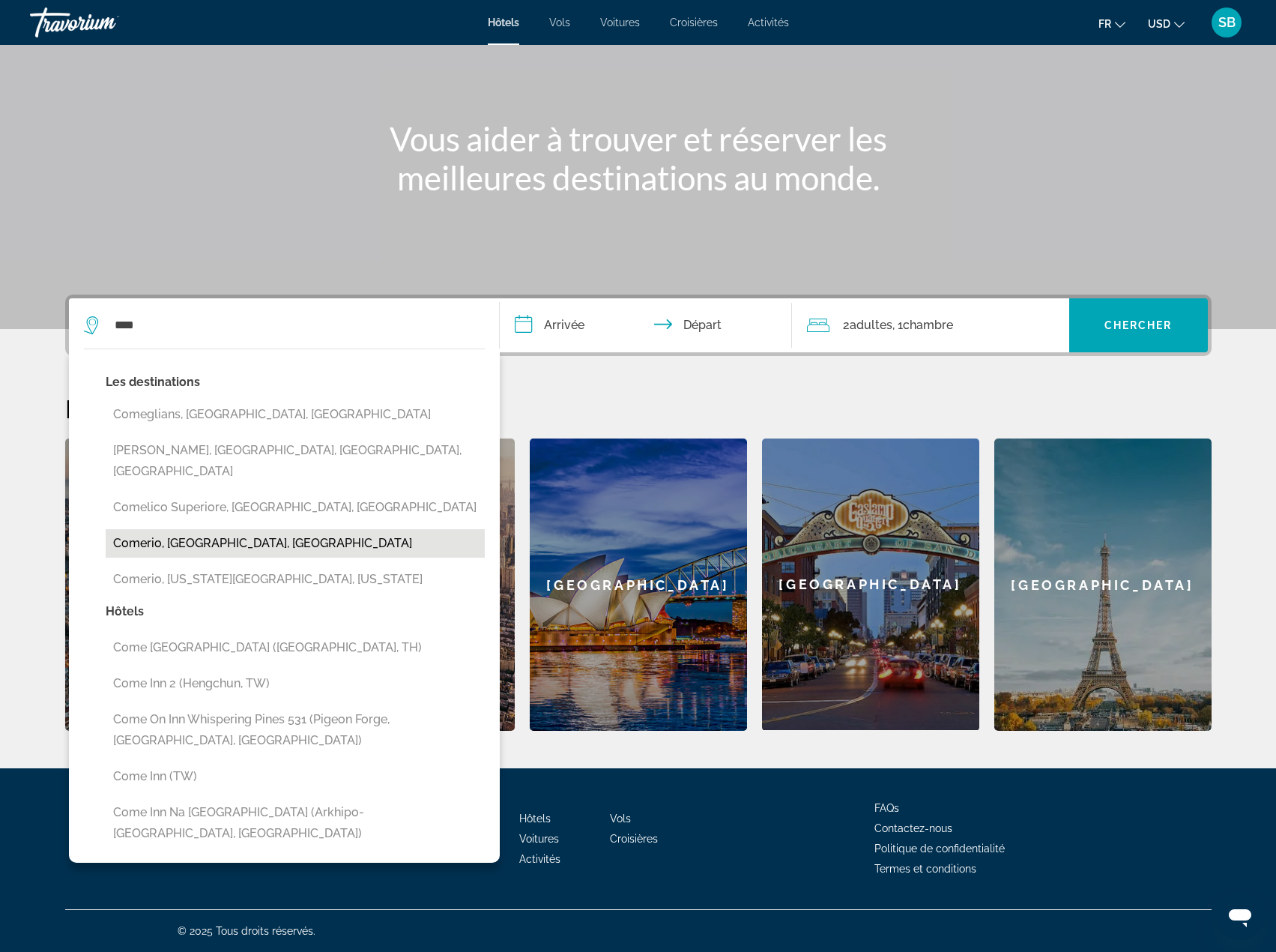
click at [324, 529] on button "Comerio, [GEOGRAPHIC_DATA], [GEOGRAPHIC_DATA]" at bounding box center [295, 543] width 379 height 28
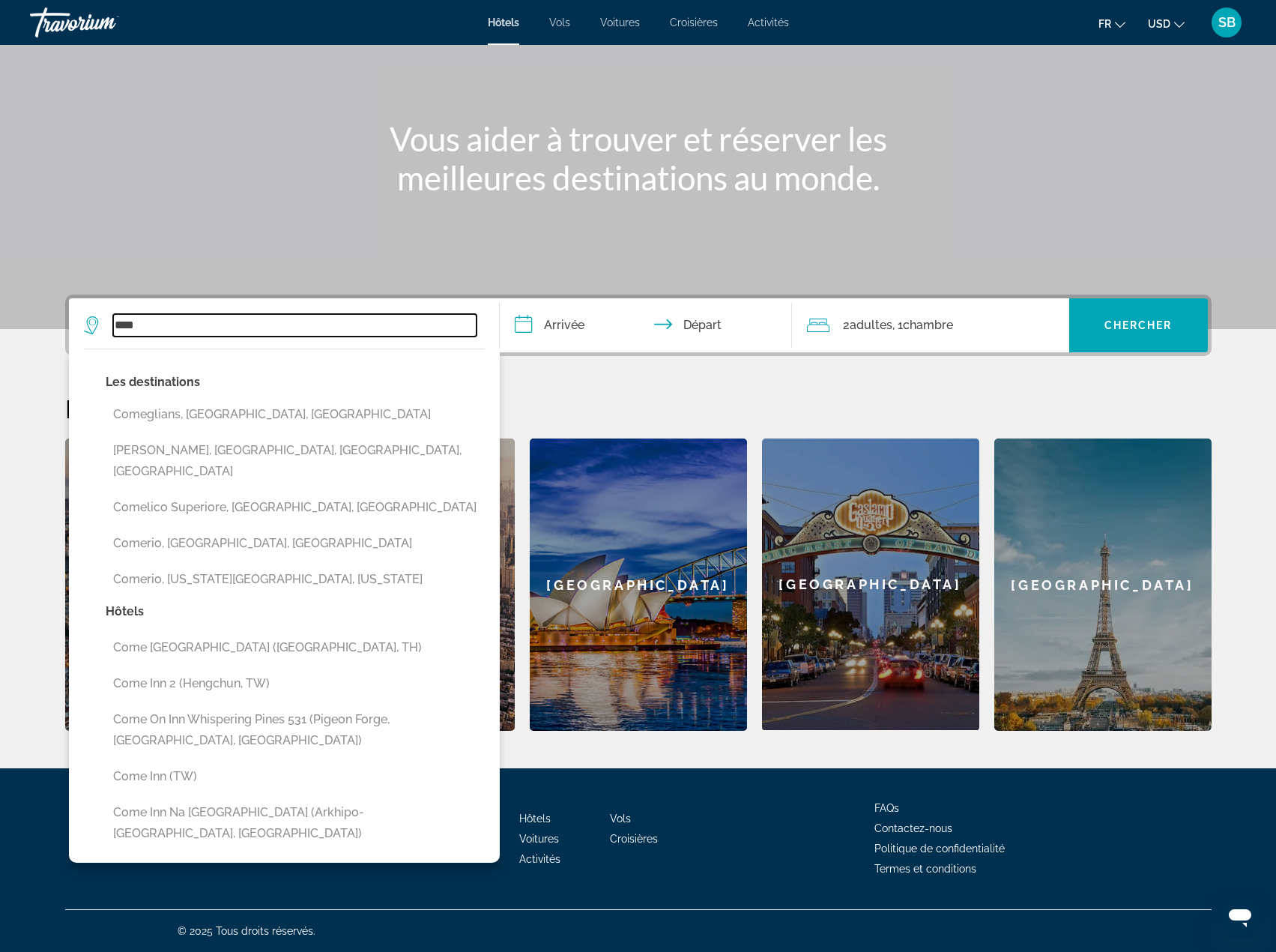
type input "**********"
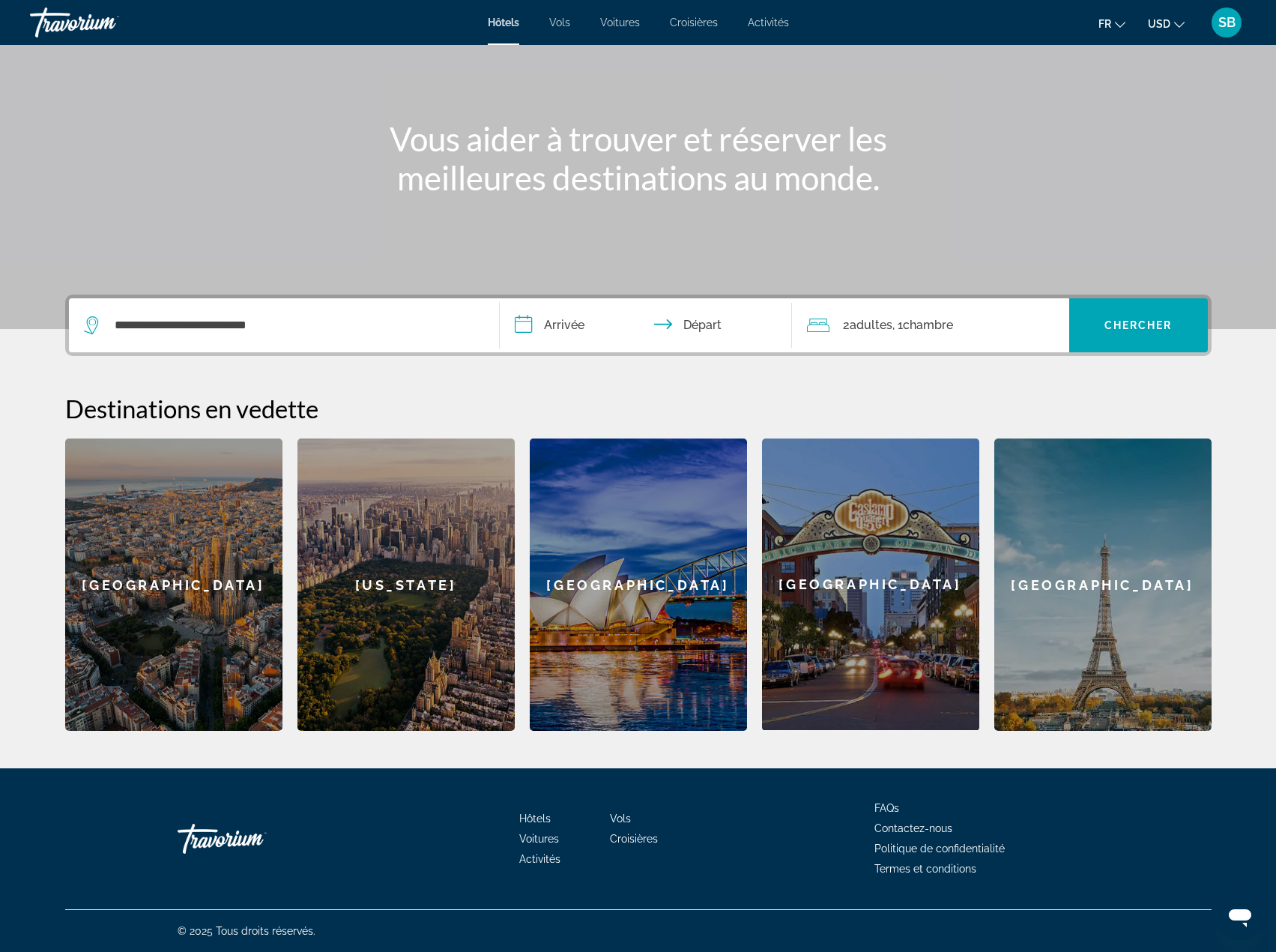
click at [564, 324] on input "**********" at bounding box center [649, 327] width 298 height 59
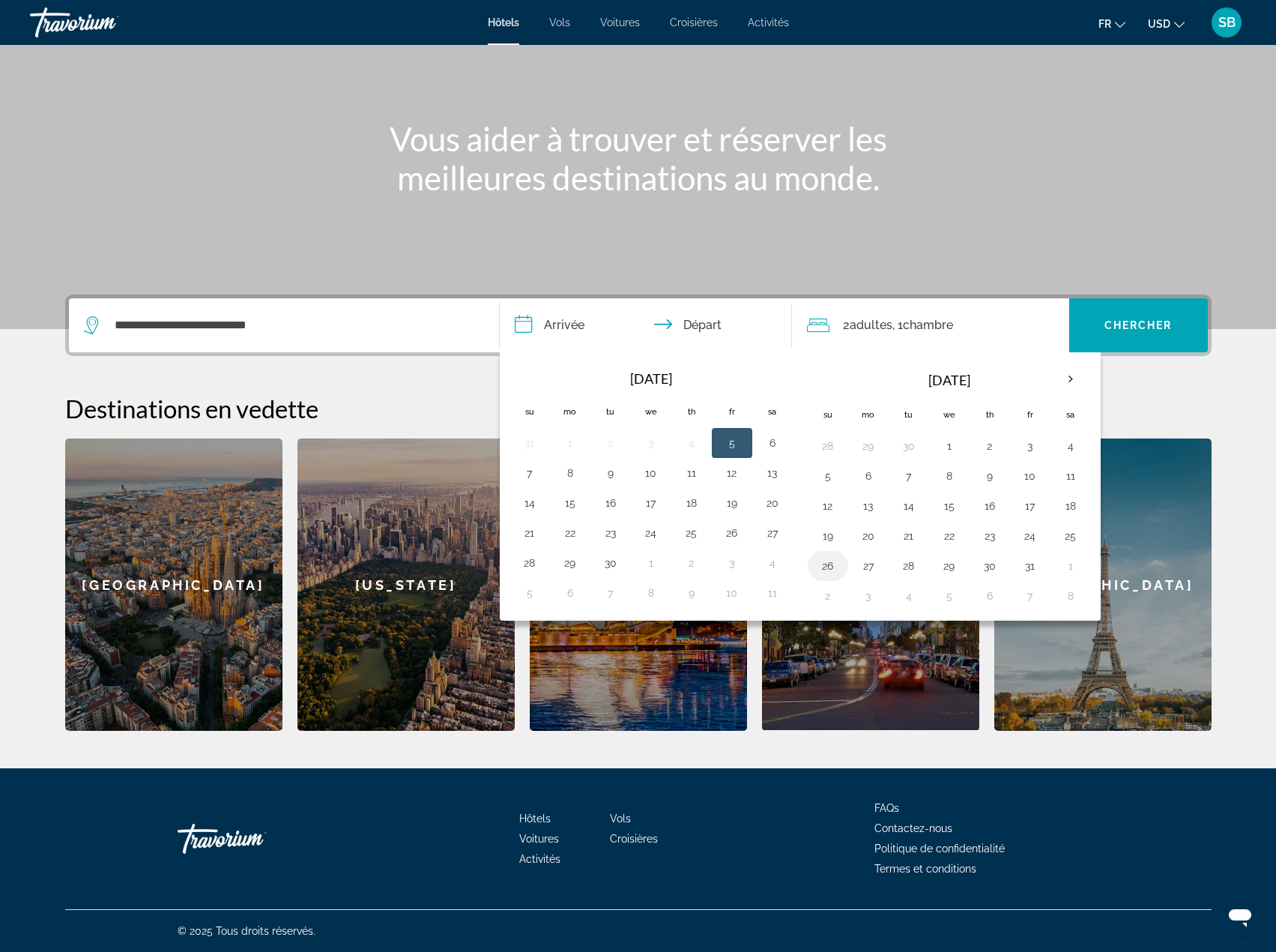
click at [825, 565] on button "26" at bounding box center [828, 566] width 24 height 21
click at [1029, 565] on button "31" at bounding box center [1030, 566] width 24 height 21
type input "**********"
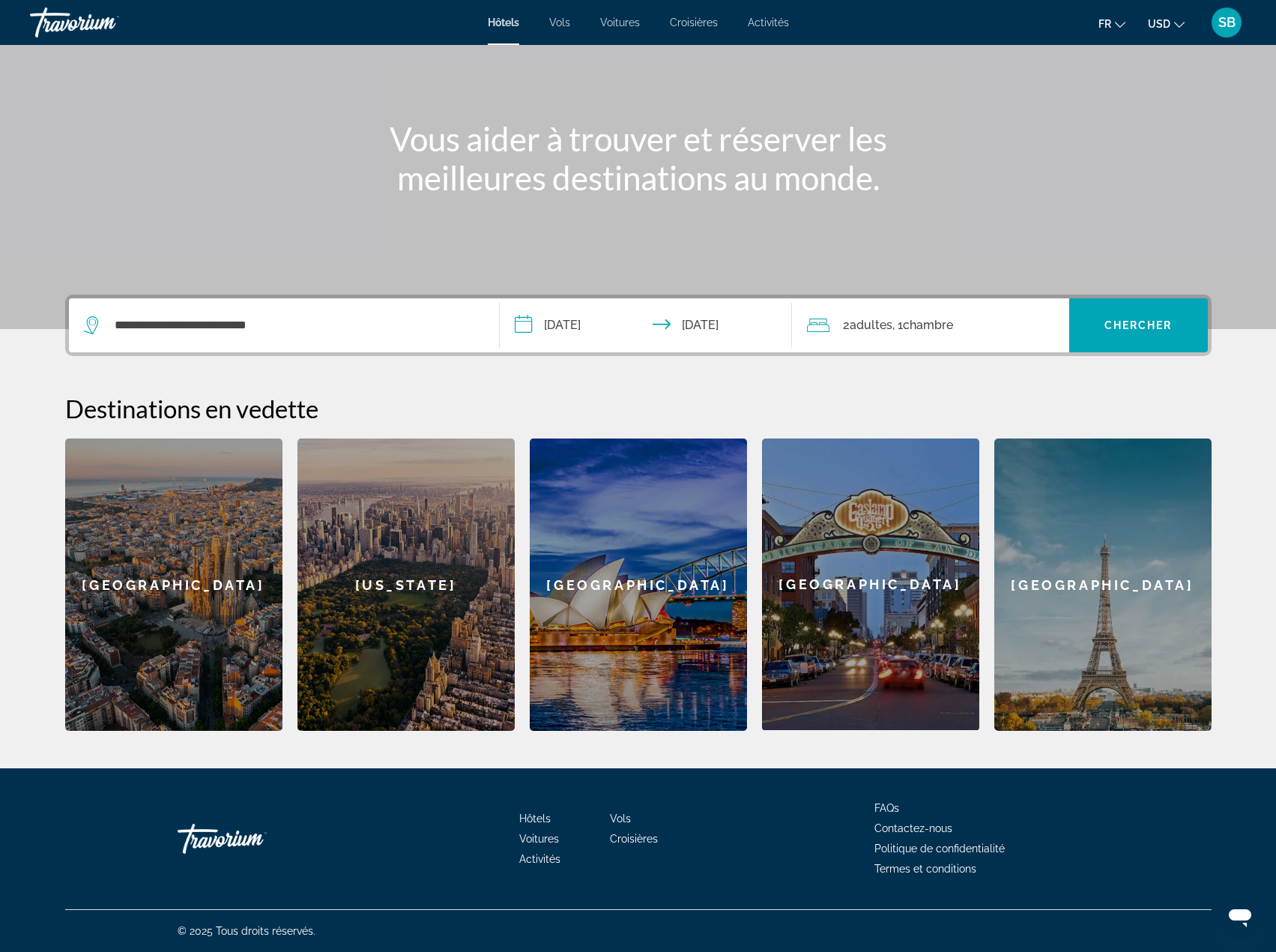
click at [892, 320] on span "Adultes" at bounding box center [871, 325] width 43 height 14
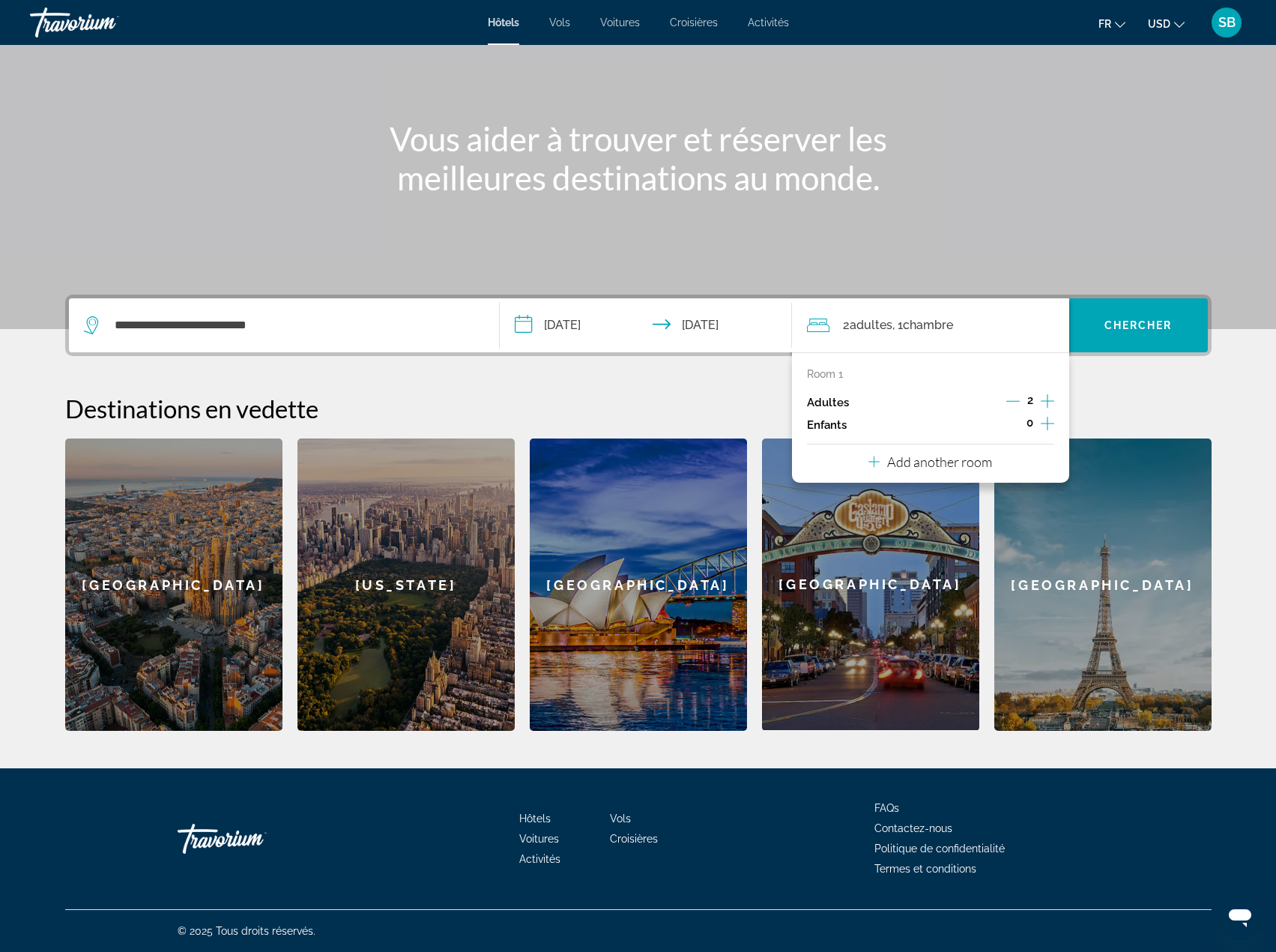
click at [1015, 397] on icon "Decrement adults" at bounding box center [1013, 400] width 13 height 13
click at [1047, 422] on icon "Increment children" at bounding box center [1047, 423] width 13 height 13
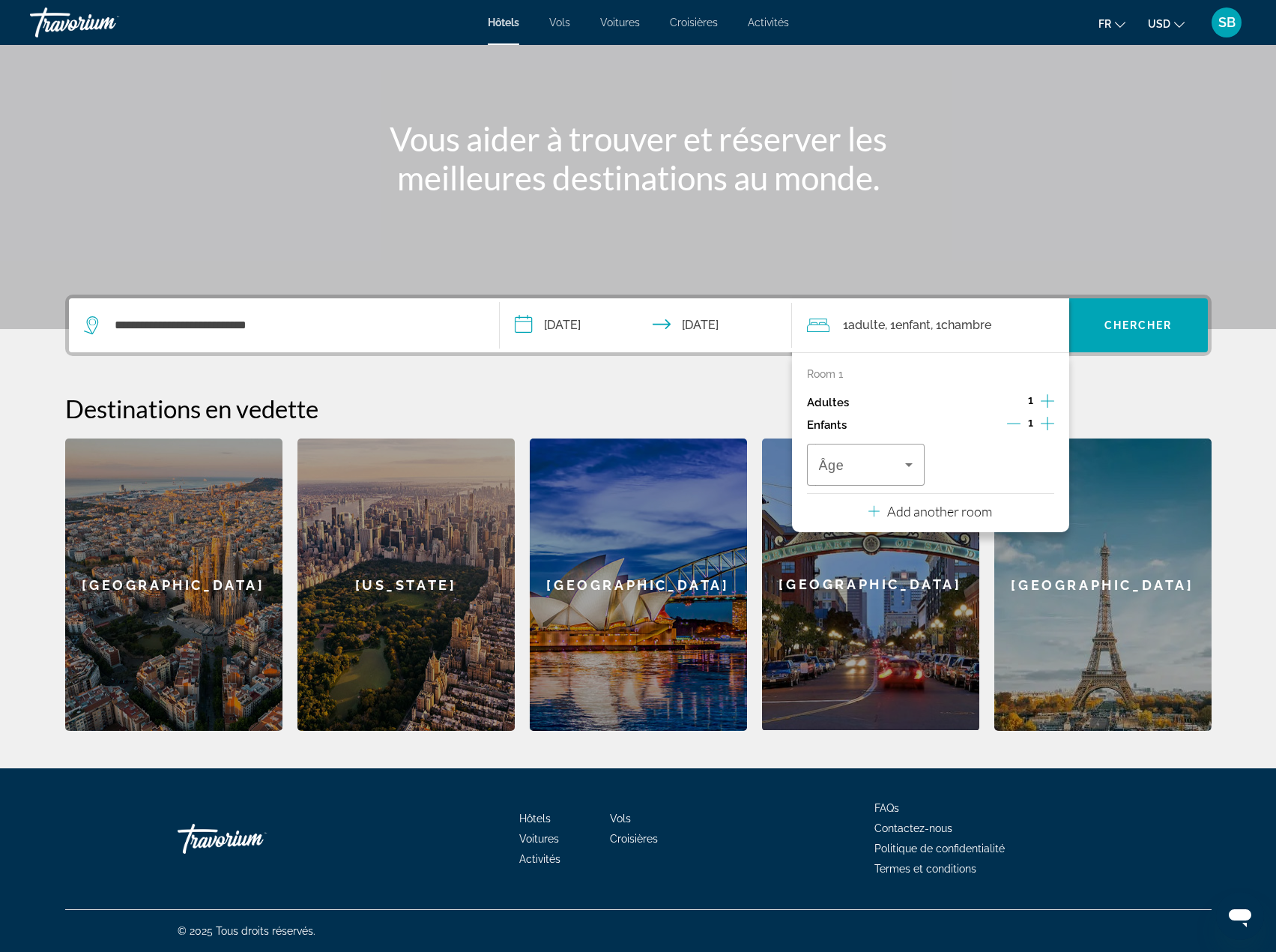
click at [1048, 424] on icon "Increment children" at bounding box center [1047, 423] width 13 height 18
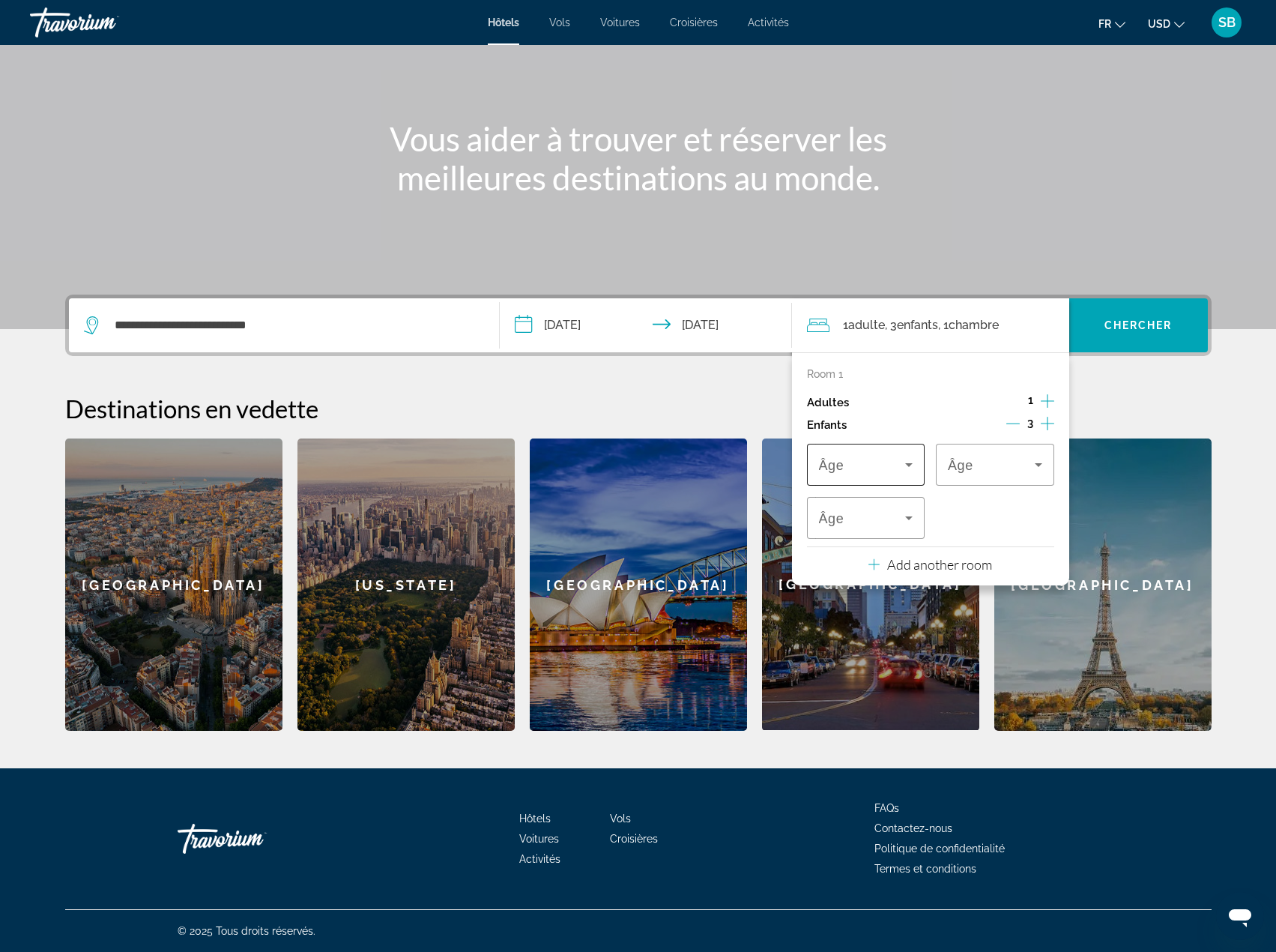
click at [897, 465] on span "Travelers: 1 adult, 3 children" at bounding box center [862, 464] width 87 height 18
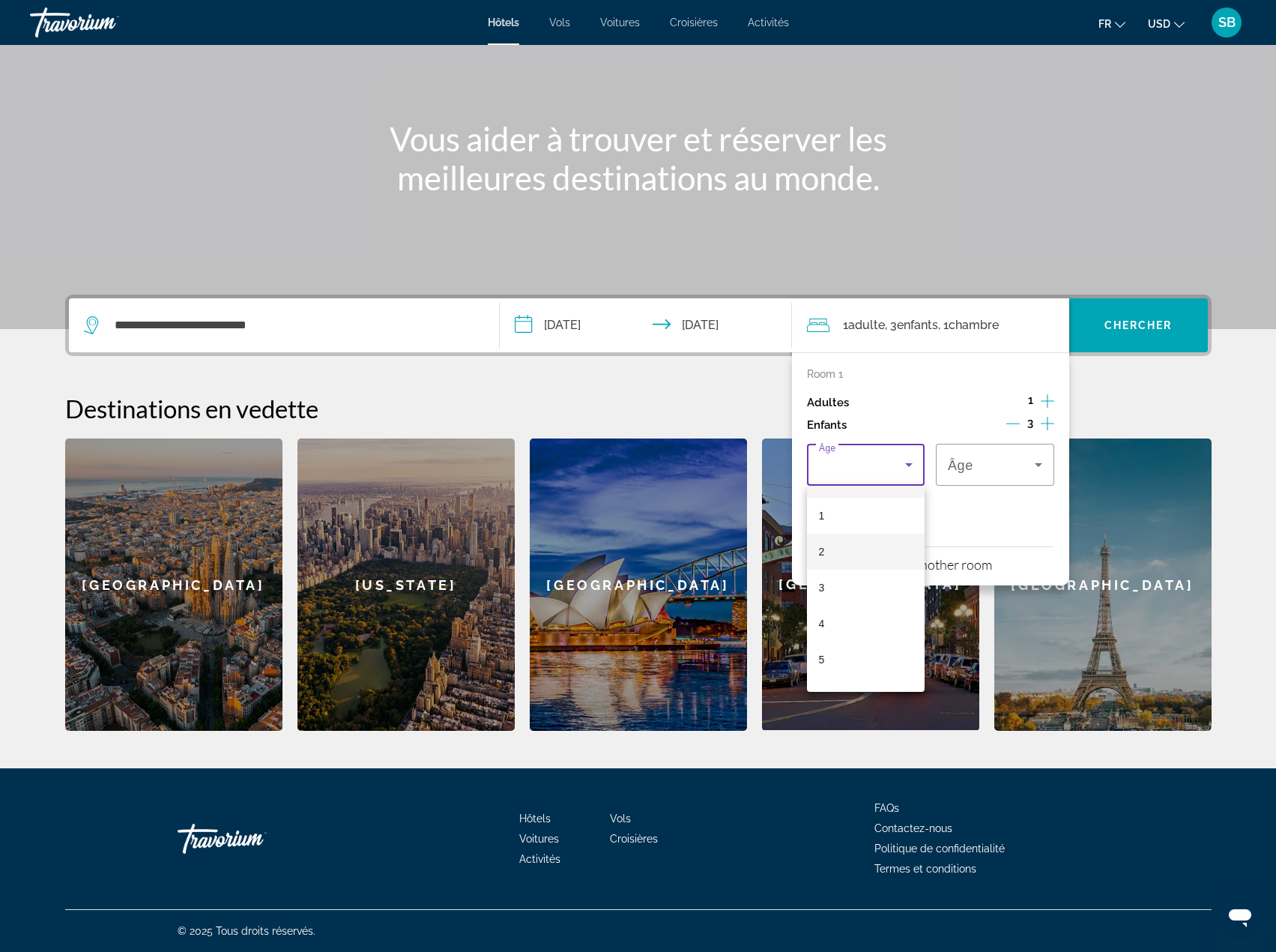
scroll to position [75, 0]
drag, startPoint x: 840, startPoint y: 638, endPoint x: 1008, endPoint y: 432, distance: 265.8
click at [840, 639] on mat-option "6" at bounding box center [866, 650] width 119 height 36
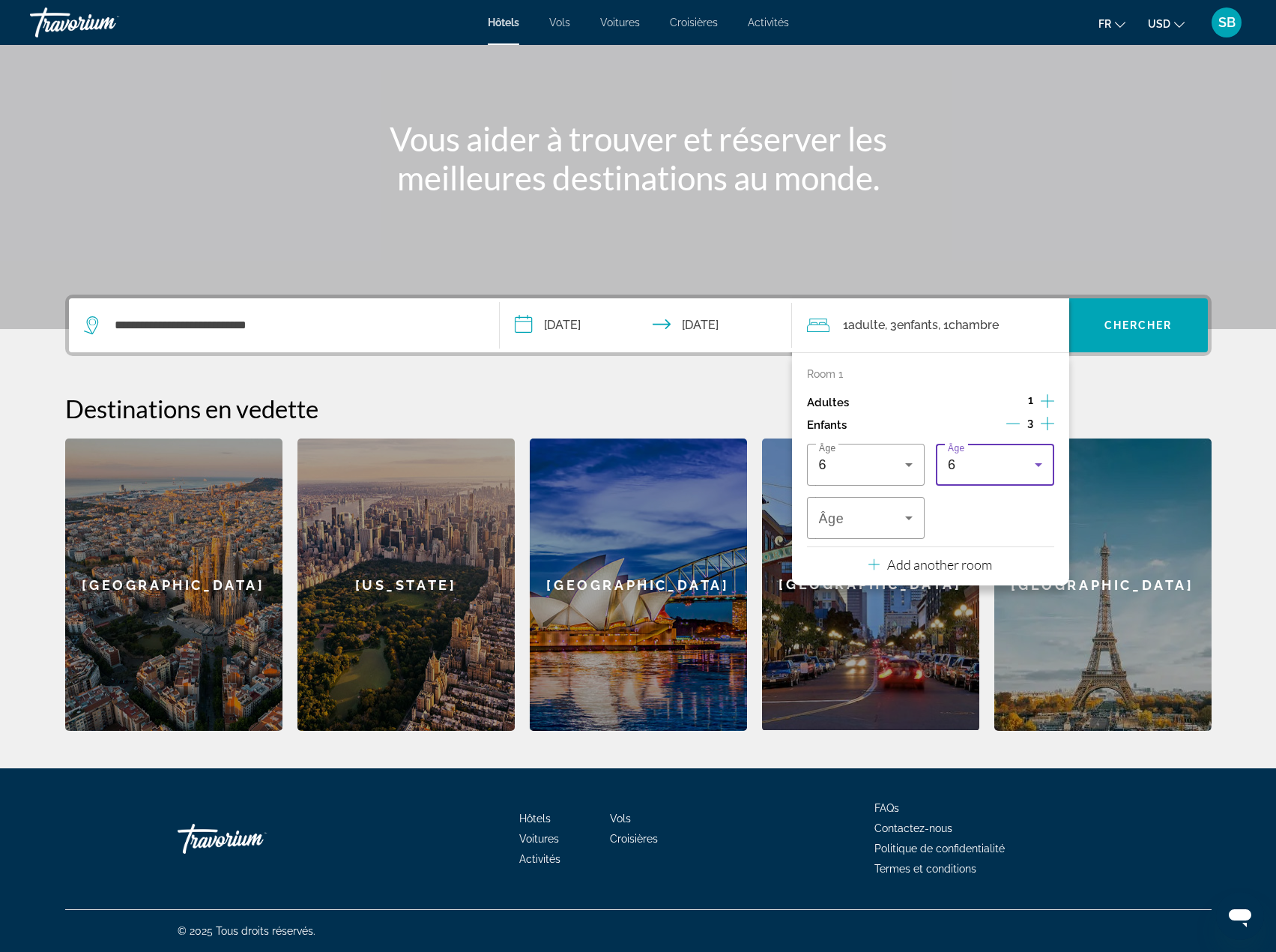
click at [1000, 471] on div "6" at bounding box center [991, 464] width 87 height 18
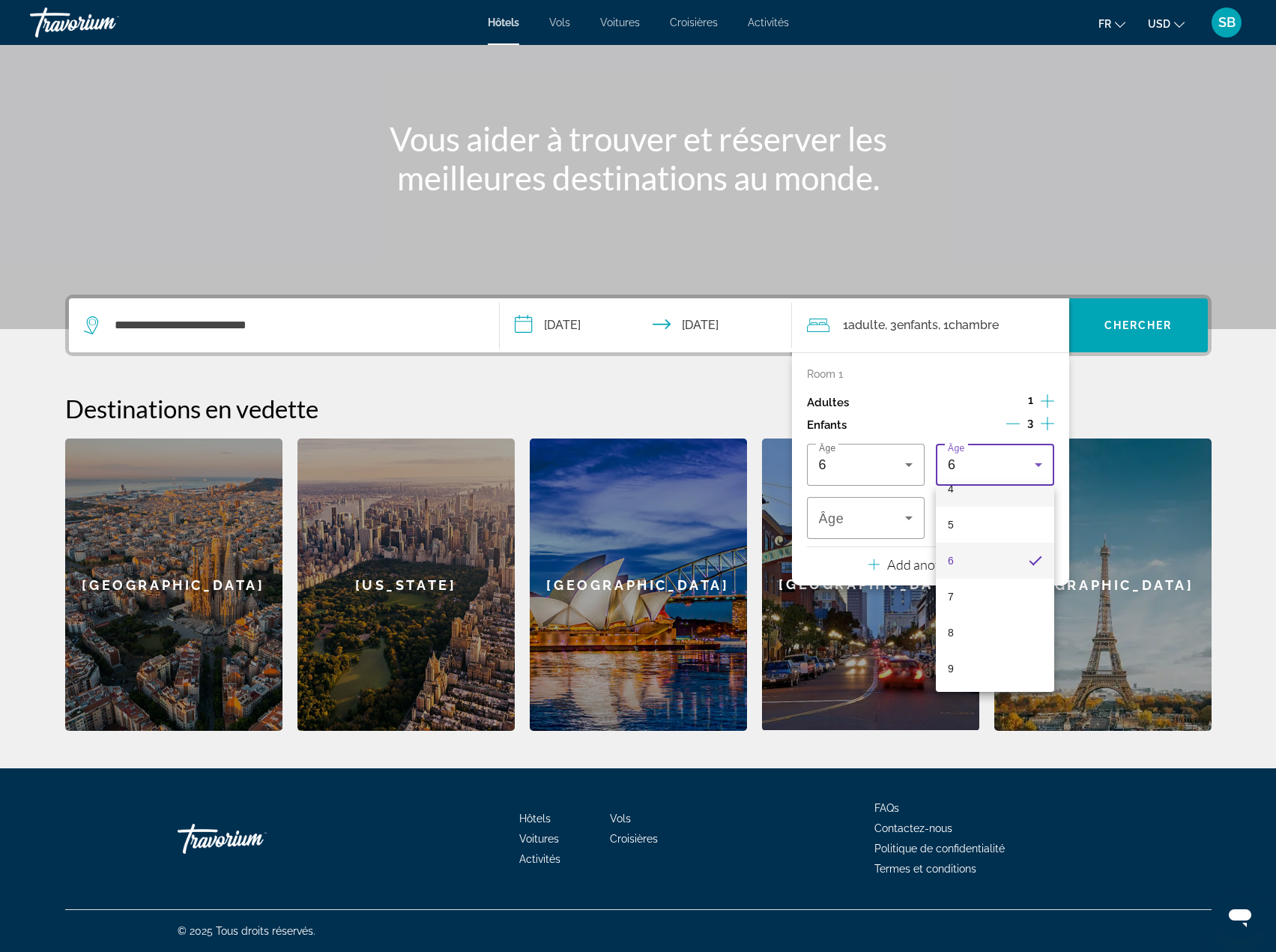
scroll to position [201, 0]
click at [976, 661] on mat-option "10" at bounding box center [995, 668] width 119 height 36
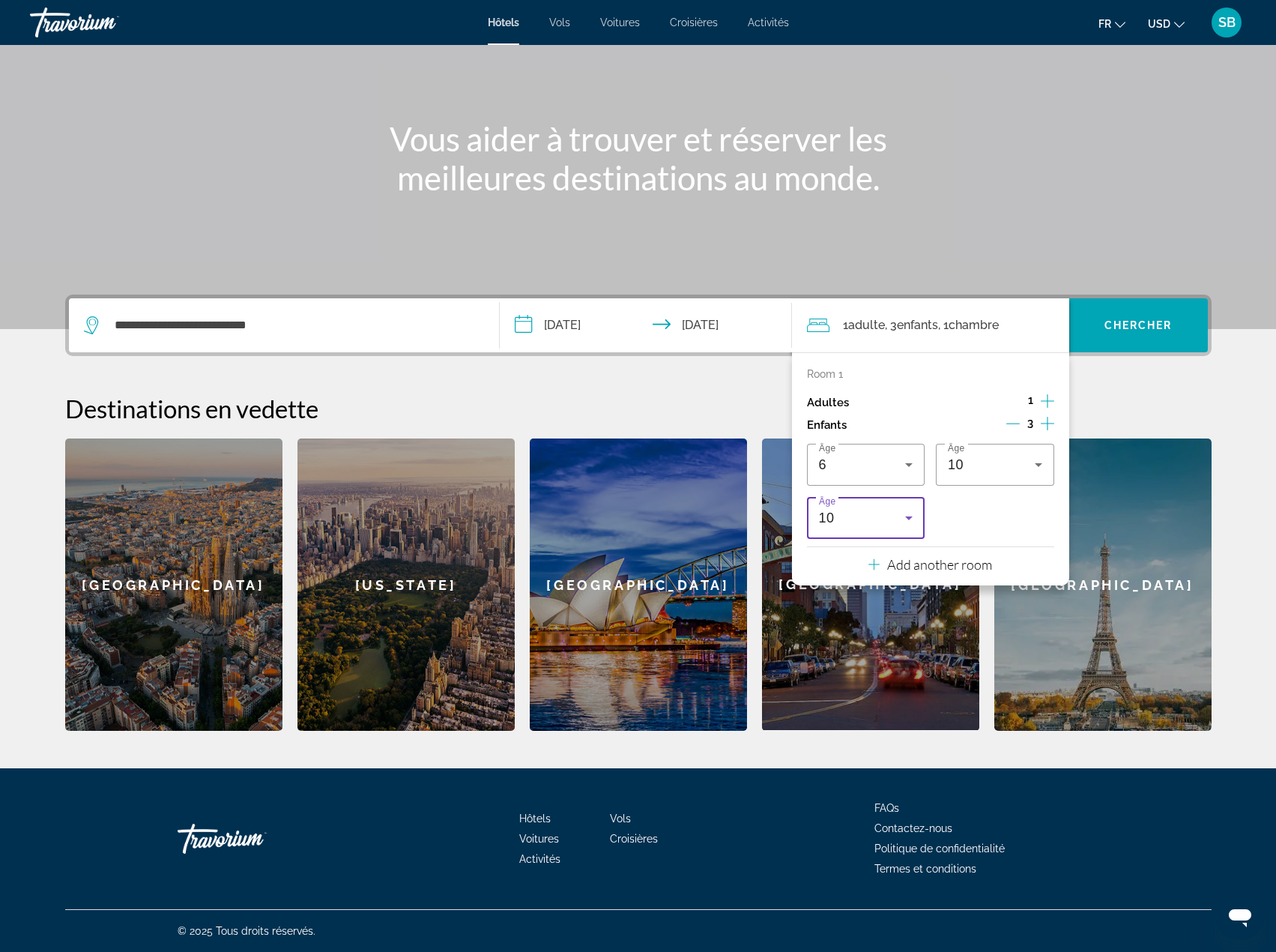
click at [865, 512] on div "10" at bounding box center [862, 517] width 87 height 18
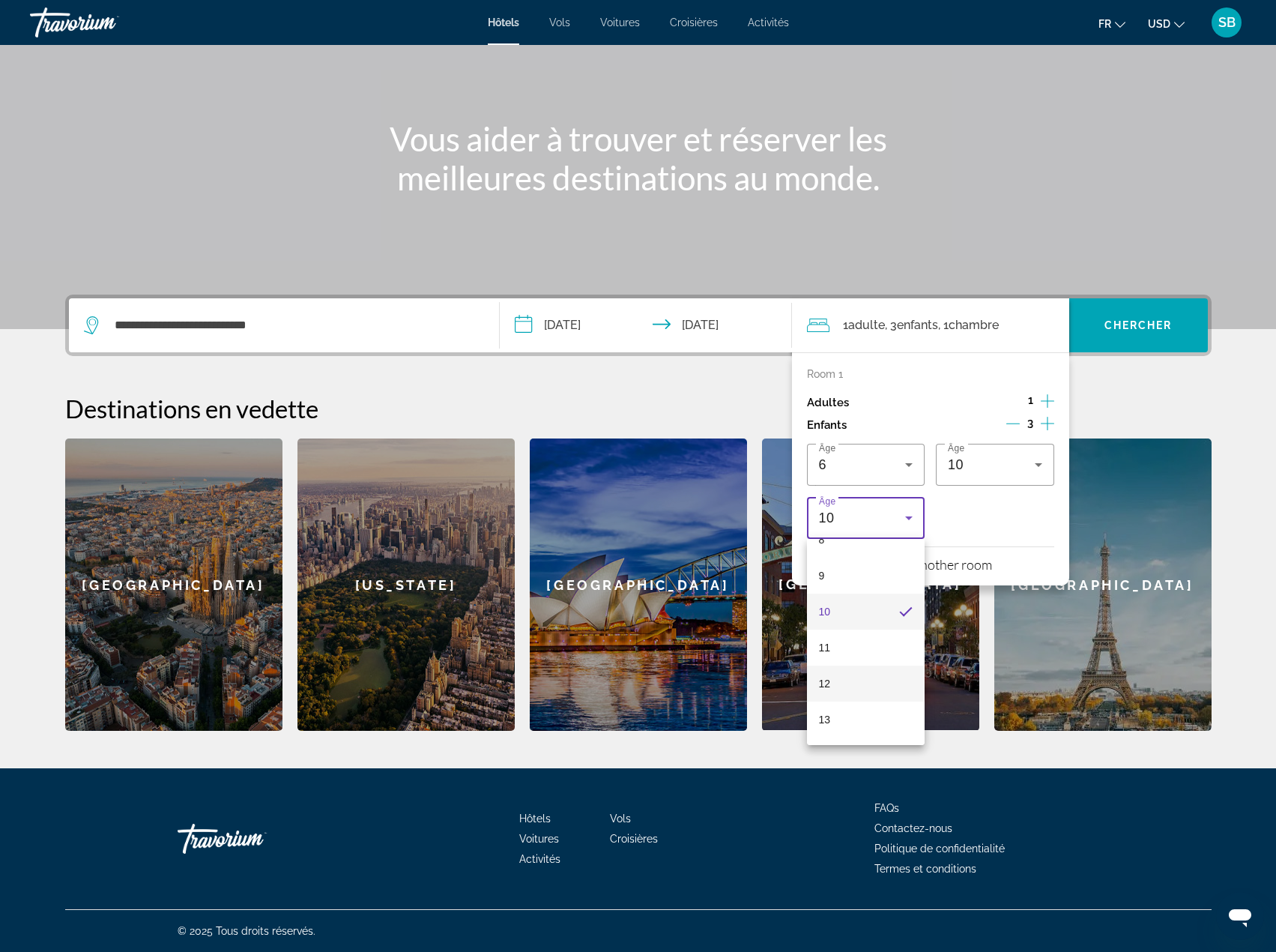
scroll to position [346, 0]
click at [839, 652] on mat-option "12" at bounding box center [866, 649] width 119 height 36
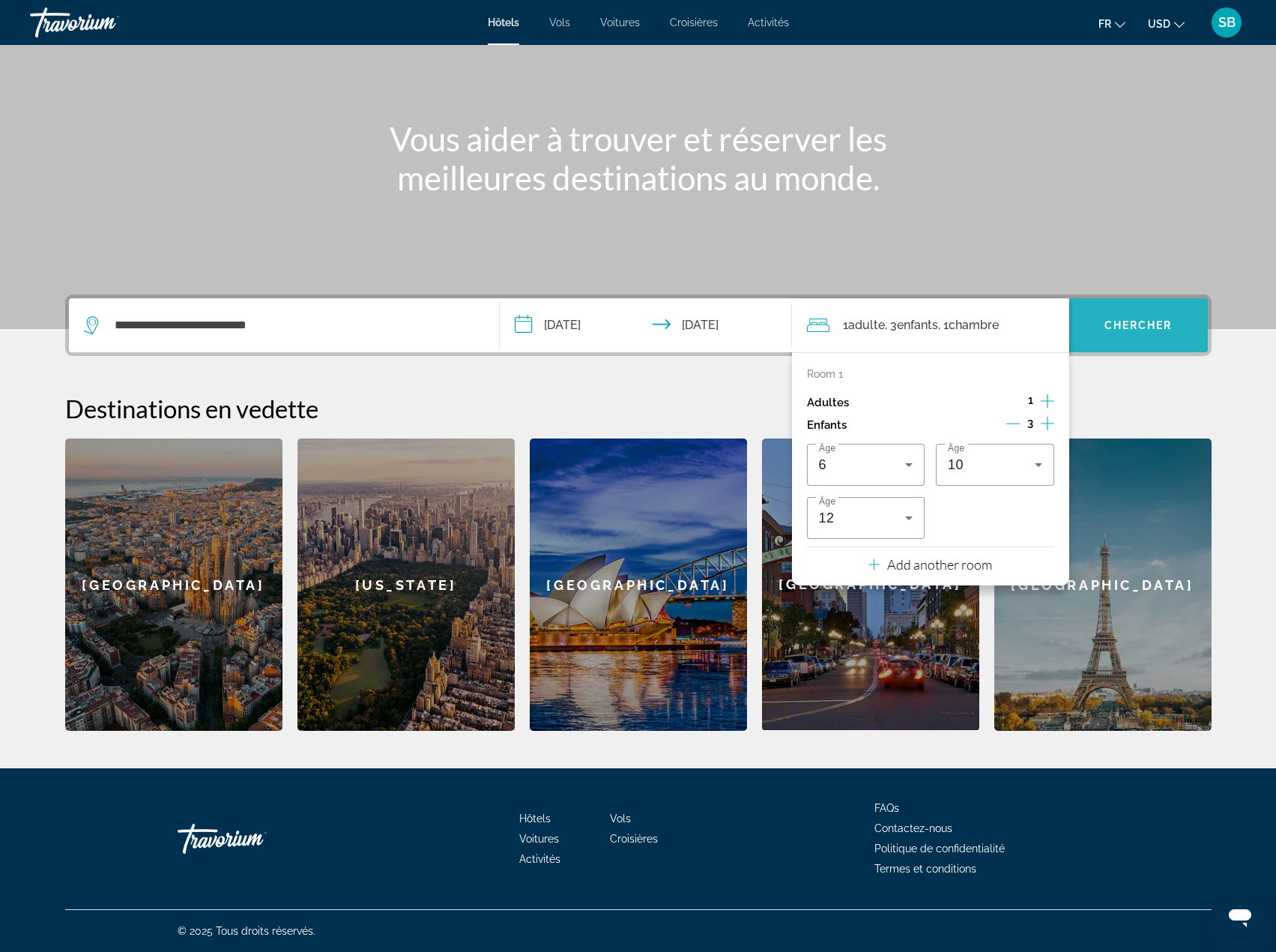
click at [1144, 343] on button "Chercher" at bounding box center [1139, 325] width 139 height 54
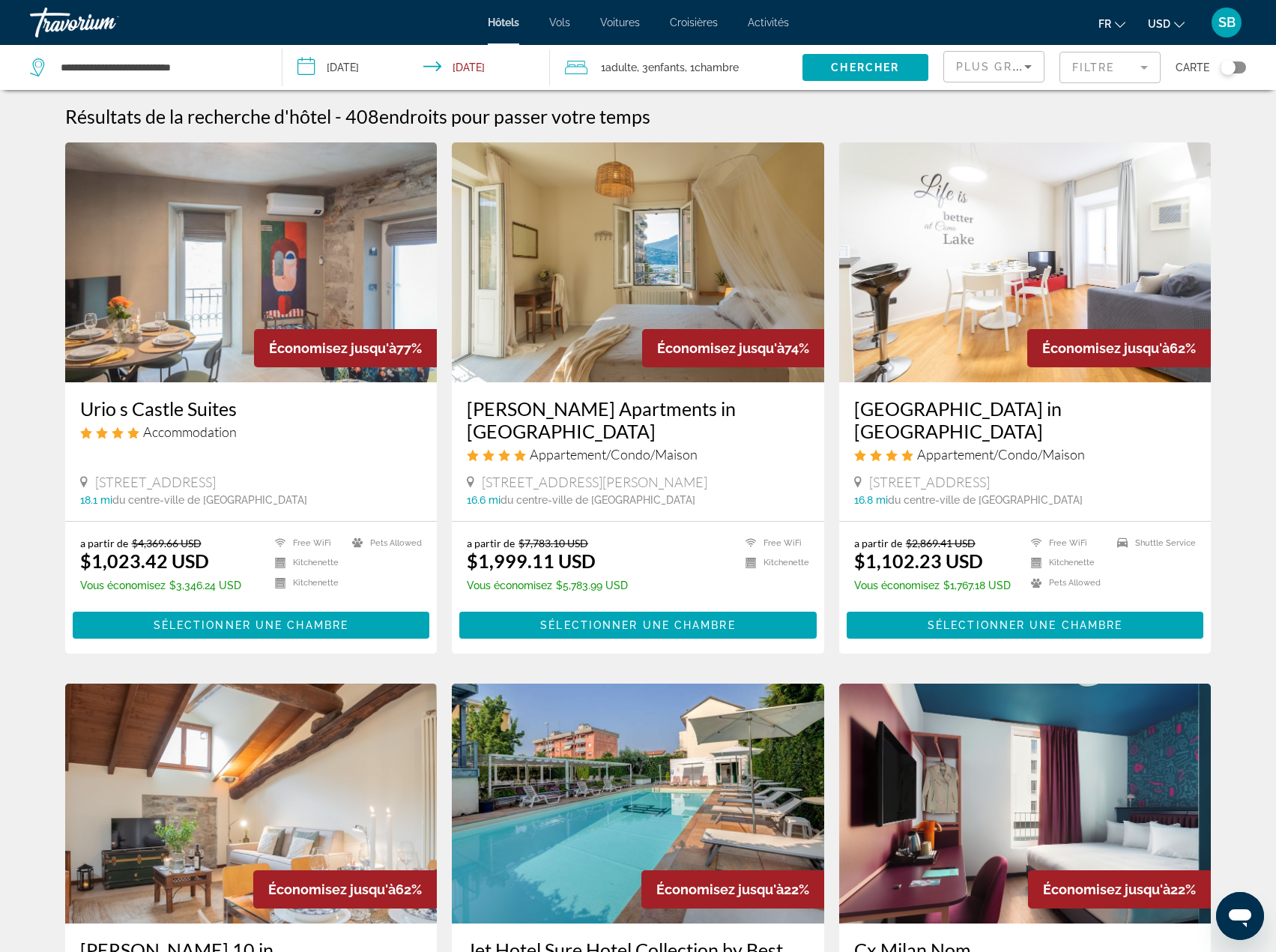
click at [282, 276] on img "Main content" at bounding box center [251, 261] width 372 height 240
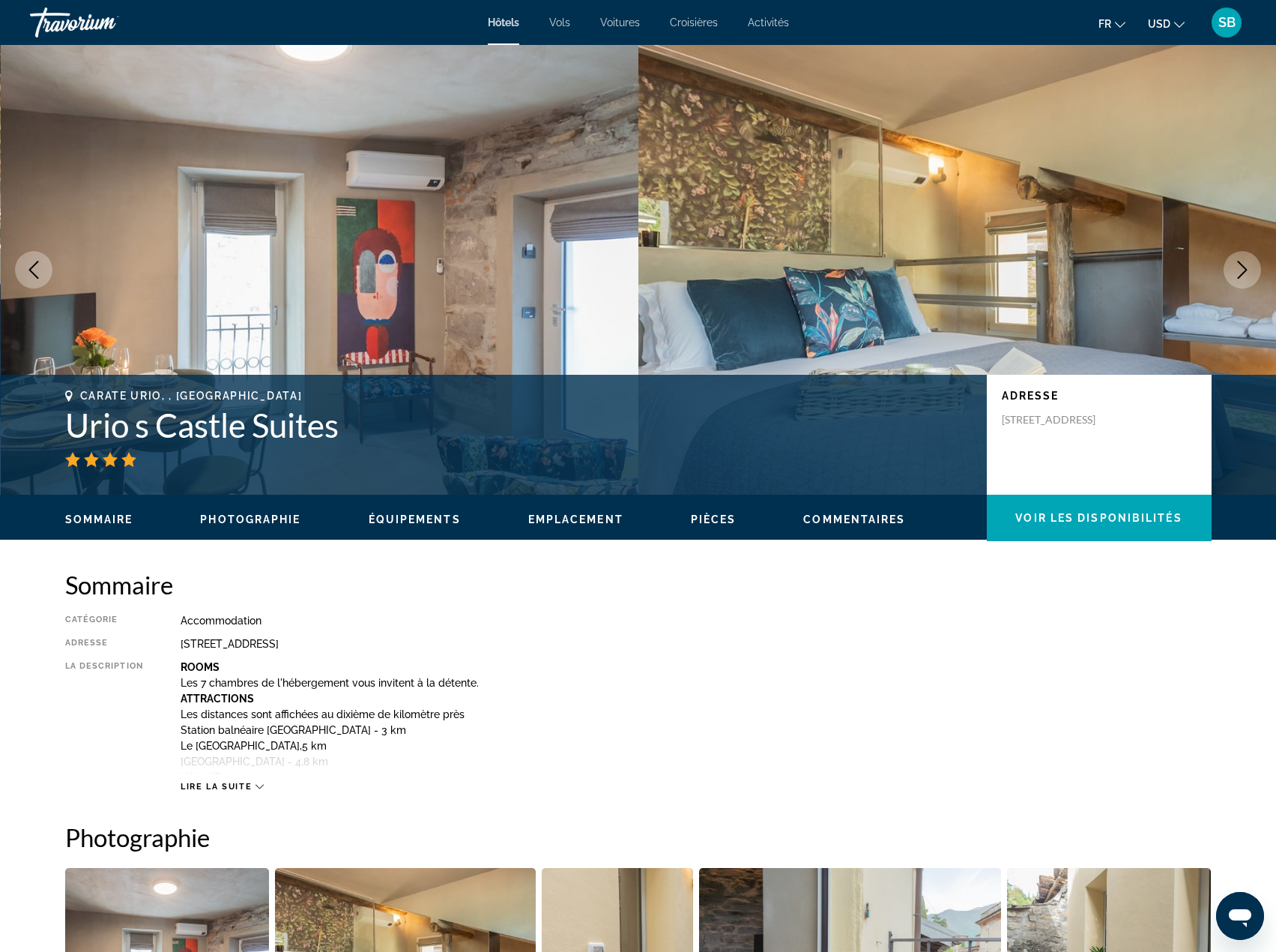
click at [1240, 273] on icon "Next image" at bounding box center [1242, 269] width 18 height 18
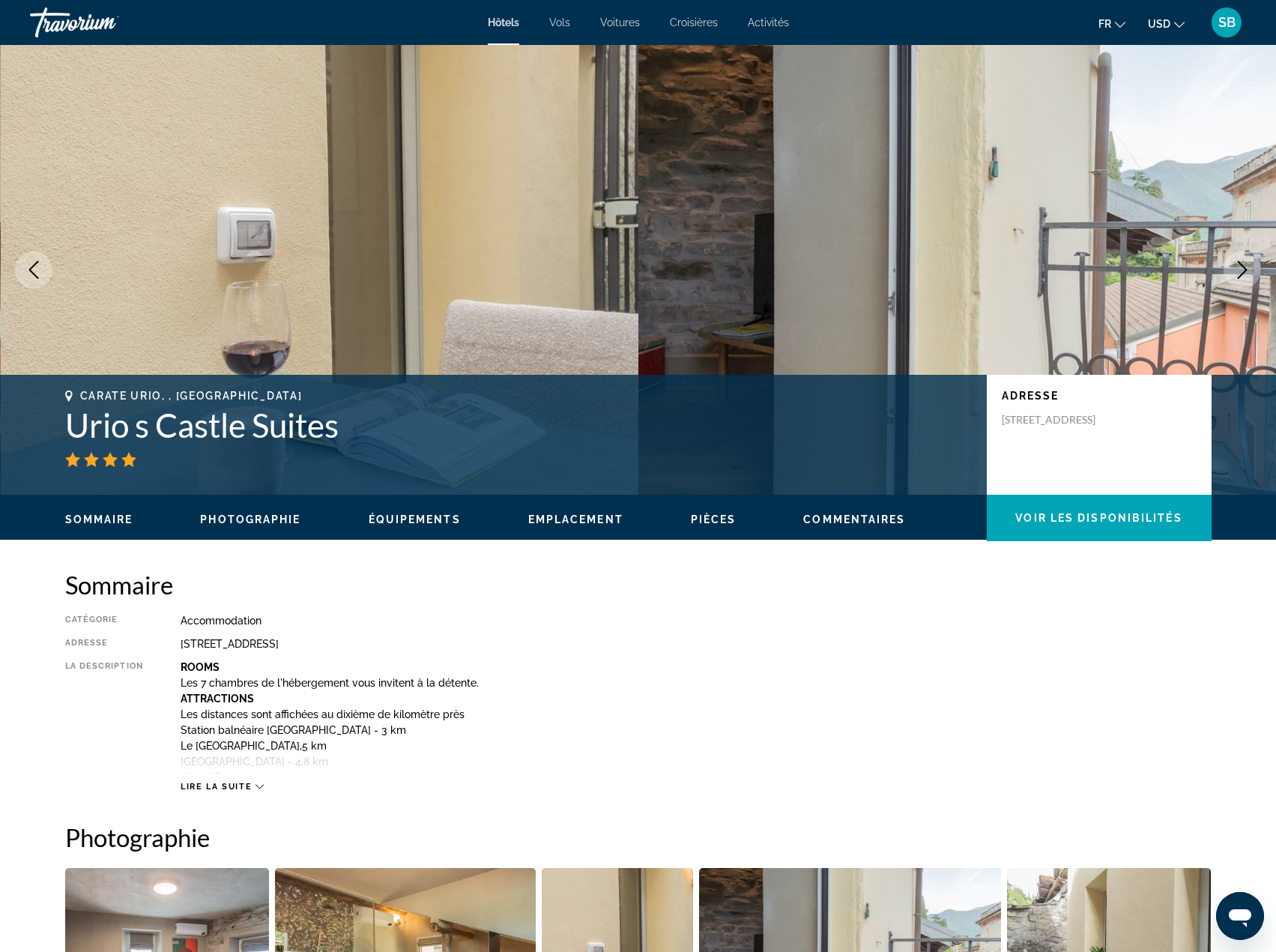
click at [1240, 273] on icon "Next image" at bounding box center [1242, 269] width 18 height 18
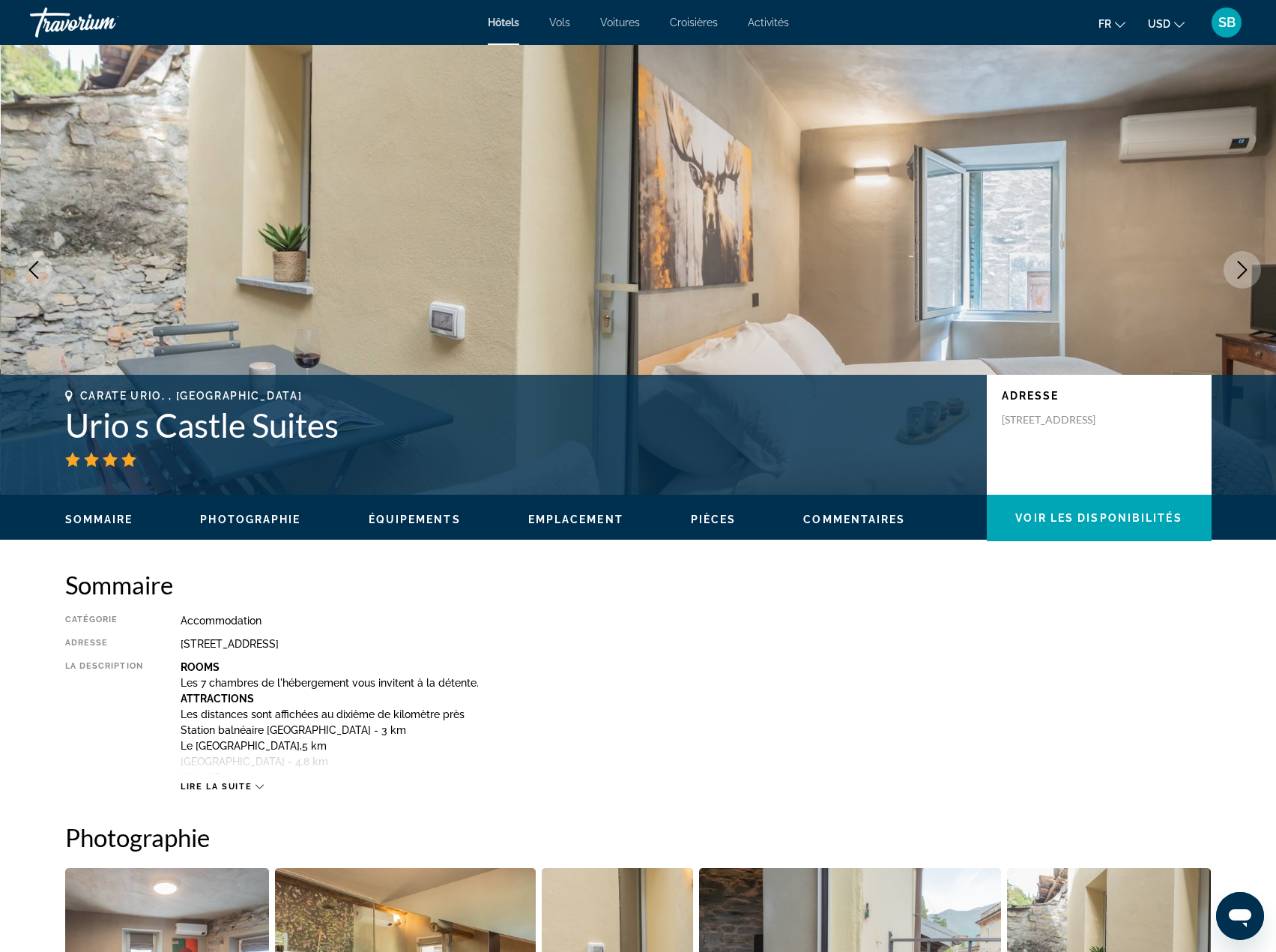
click at [1240, 273] on icon "Next image" at bounding box center [1242, 269] width 18 height 18
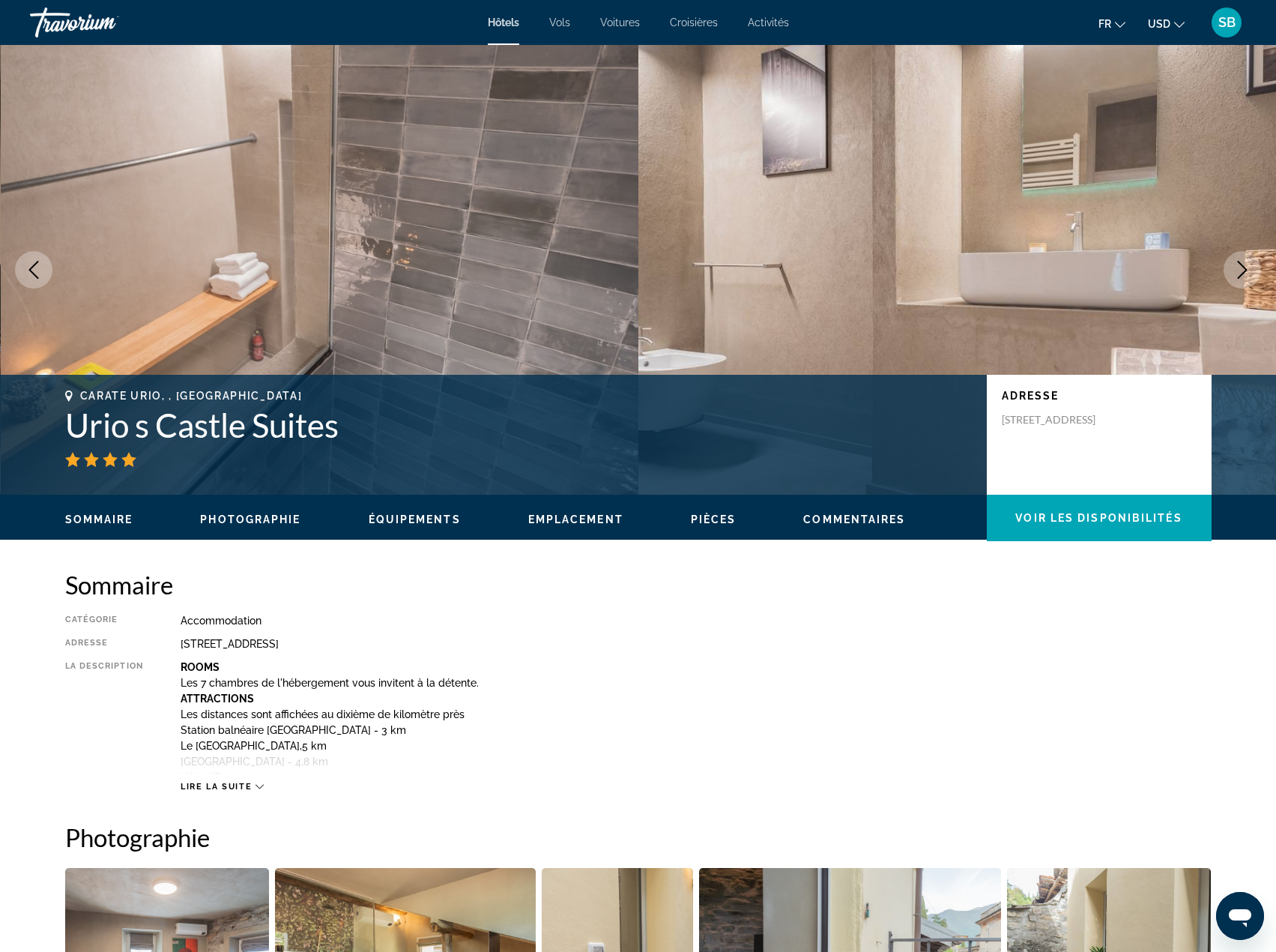
click at [1240, 273] on icon "Next image" at bounding box center [1242, 269] width 18 height 18
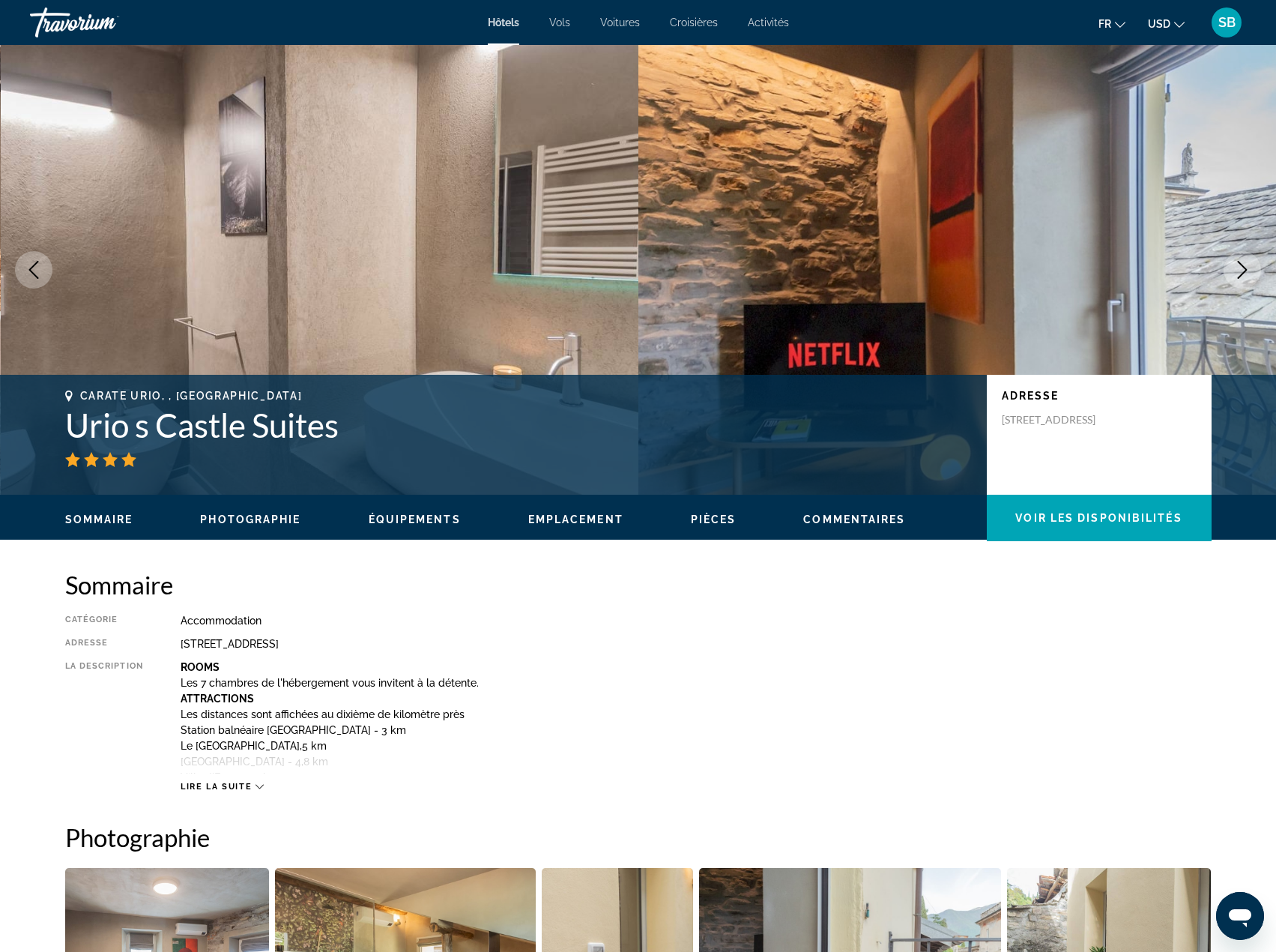
click at [1240, 273] on icon "Next image" at bounding box center [1242, 269] width 18 height 18
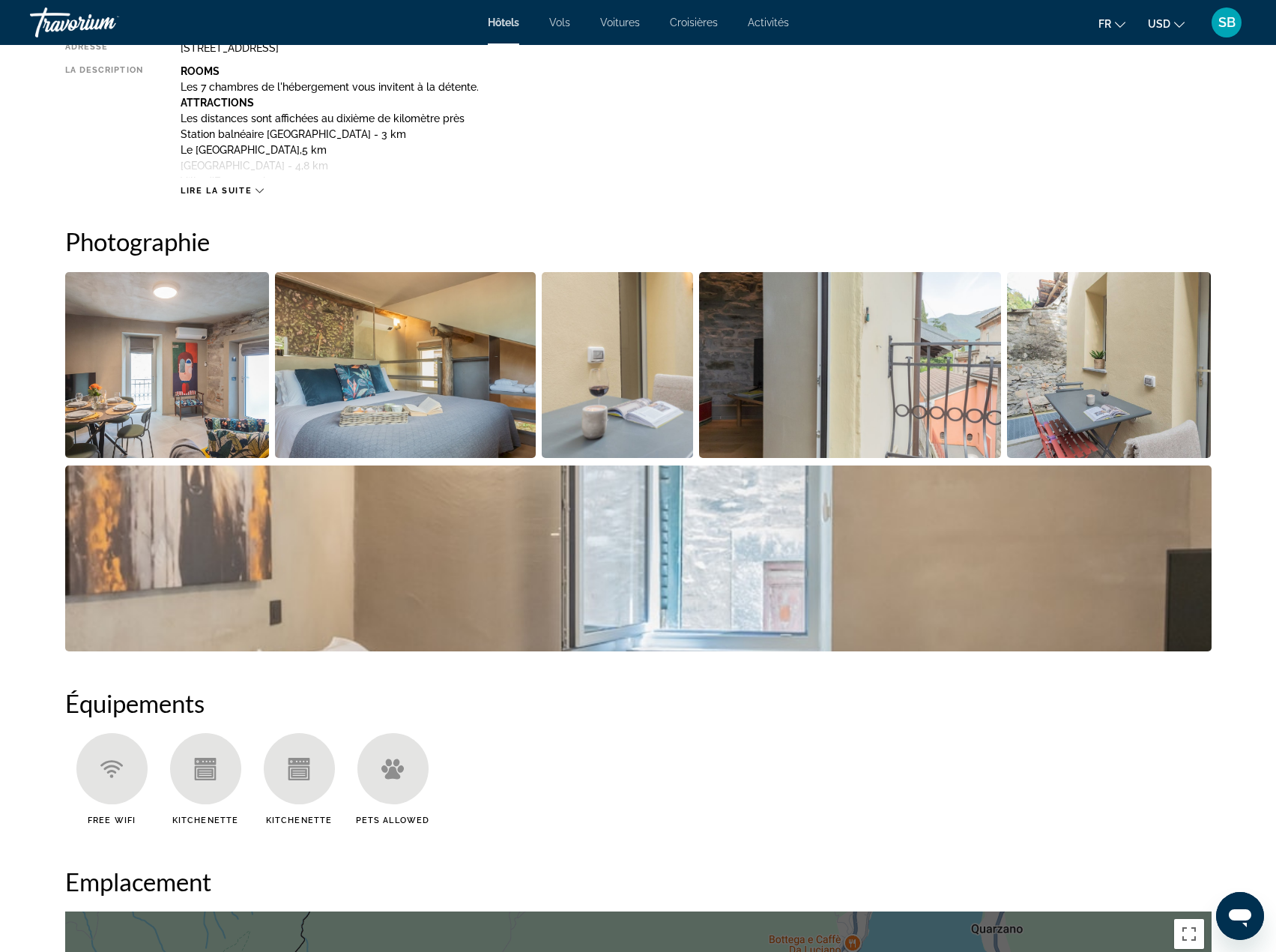
scroll to position [410, 0]
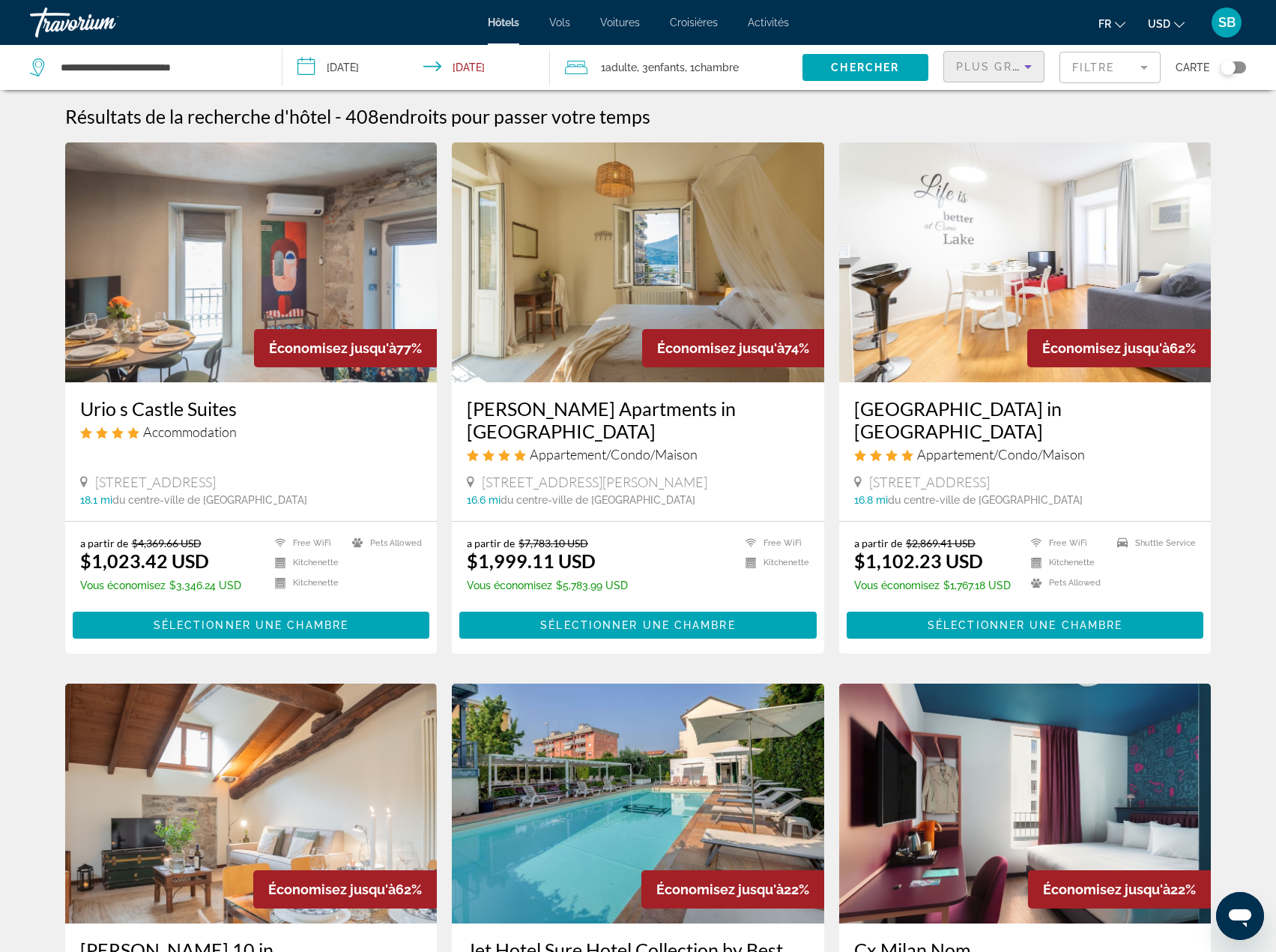
click at [1030, 70] on icon "Sort by" at bounding box center [1028, 66] width 18 height 18
click at [1142, 66] on div at bounding box center [638, 476] width 1276 height 952
click at [1143, 66] on mat-form-field "Filtre" at bounding box center [1111, 67] width 101 height 31
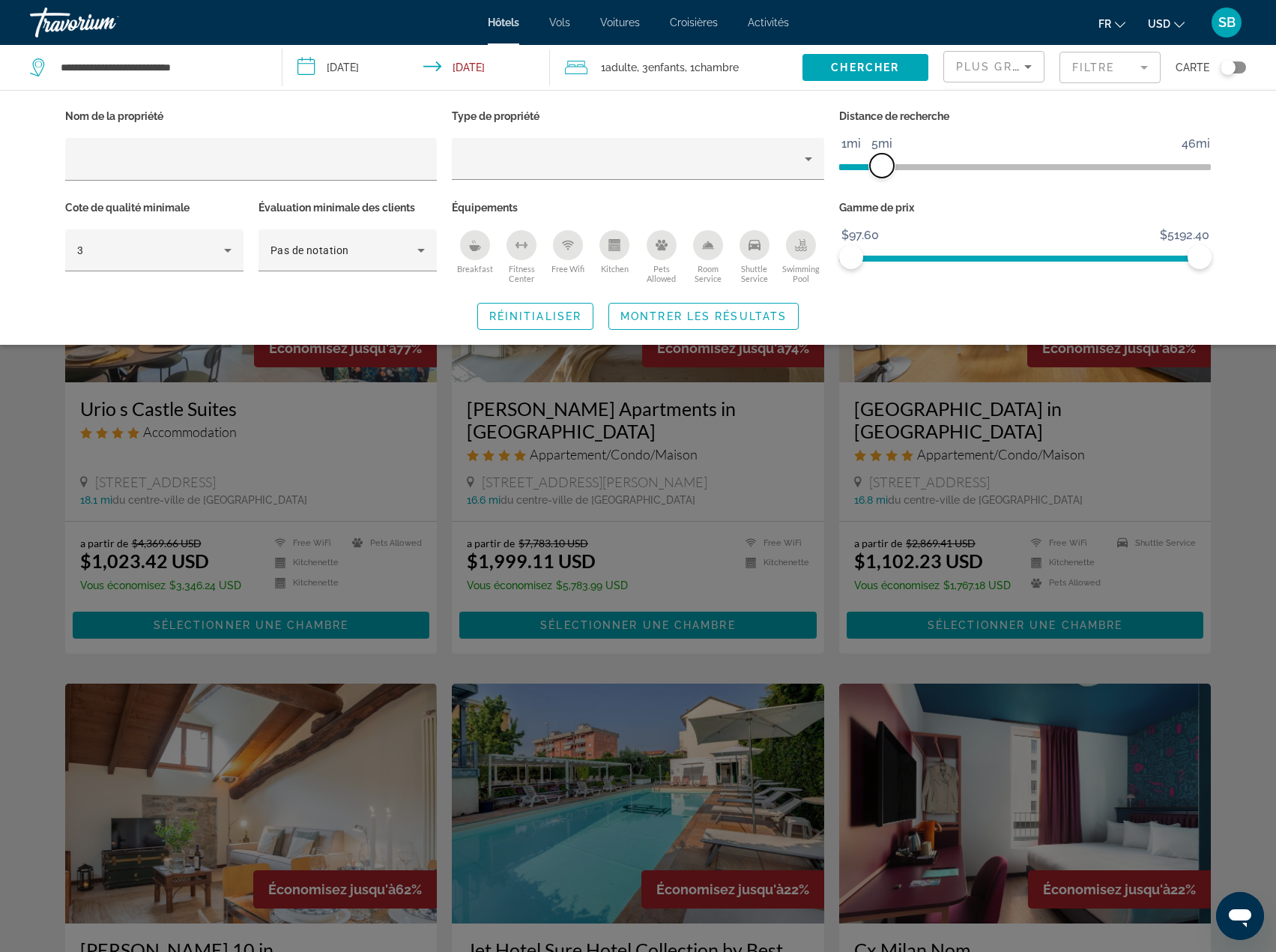
drag, startPoint x: 1075, startPoint y: 165, endPoint x: 880, endPoint y: 166, distance: 195.0
click at [880, 166] on span "ngx-slider" at bounding box center [882, 165] width 24 height 24
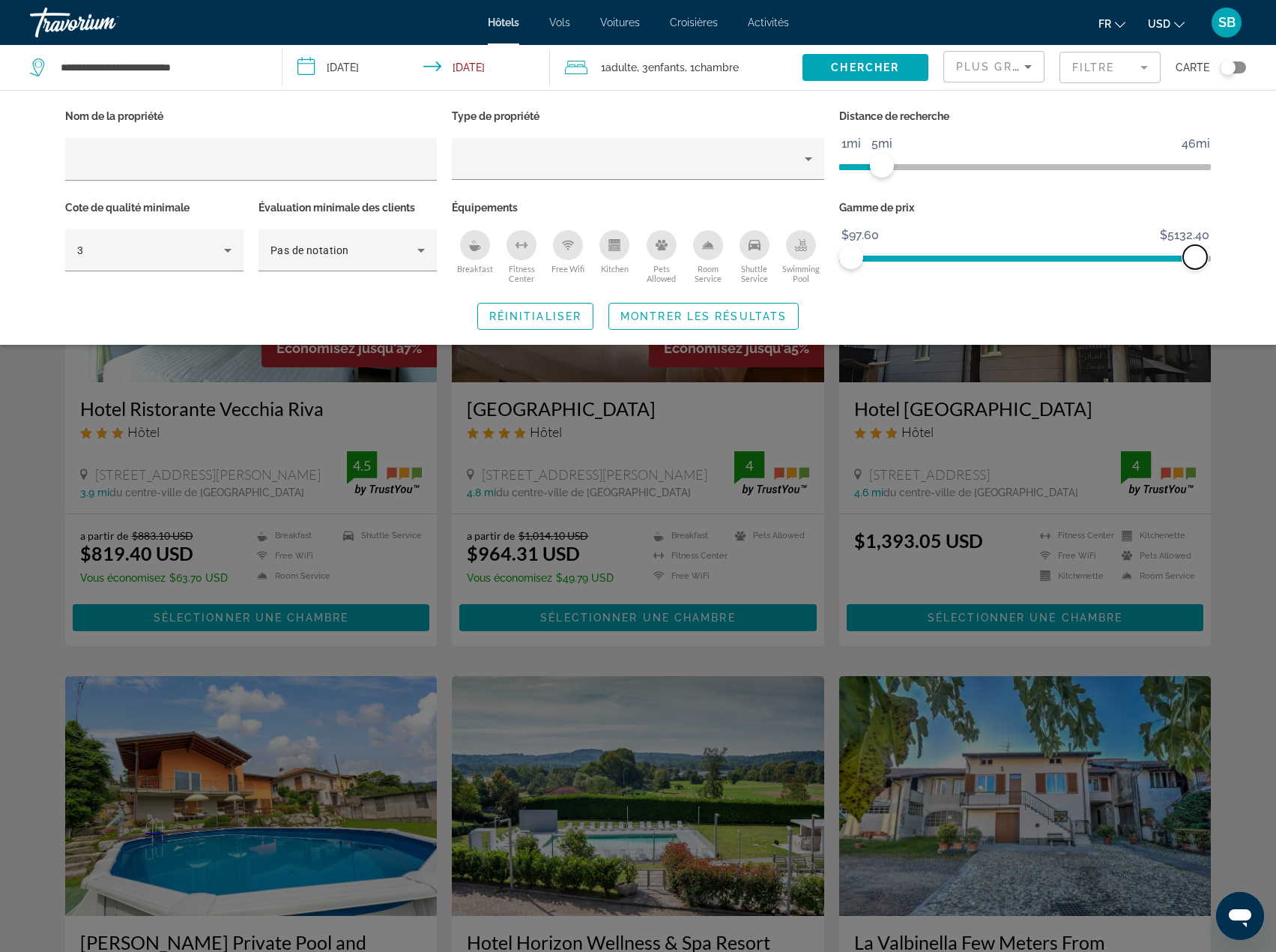
click at [1196, 254] on span "ngx-slider-max" at bounding box center [1195, 257] width 24 height 24
click at [1173, 27] on button "USD USD ($) MXN (Mex$) CAD (Can$) GBP (£) EUR (€) AUD (A$) NZD (NZ$) CNY (CN¥)" at bounding box center [1166, 23] width 37 height 22
click at [1136, 137] on button "EUR (€)" at bounding box center [1136, 137] width 74 height 20
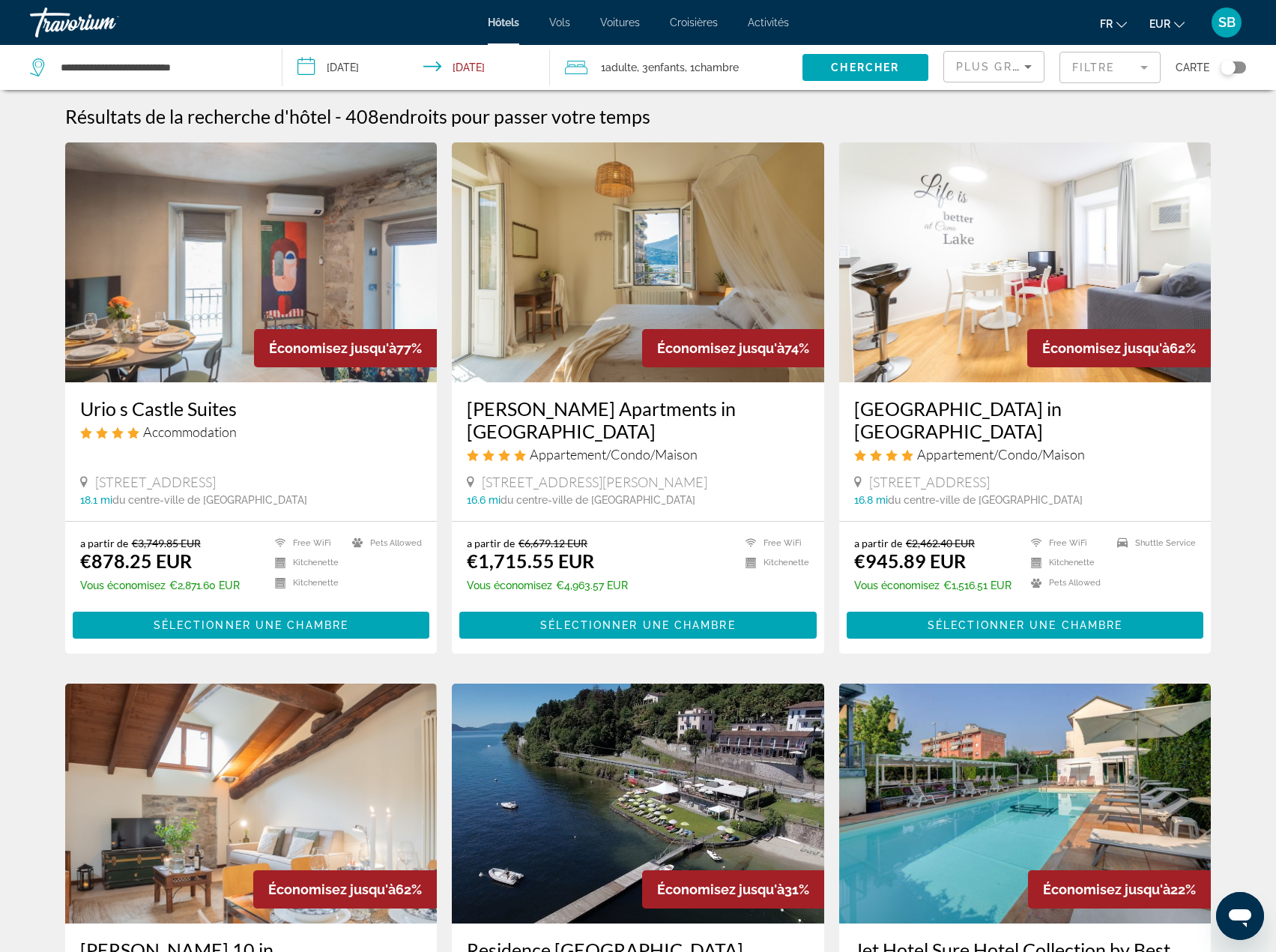
click at [1145, 69] on mat-form-field "Filtre" at bounding box center [1111, 67] width 101 height 31
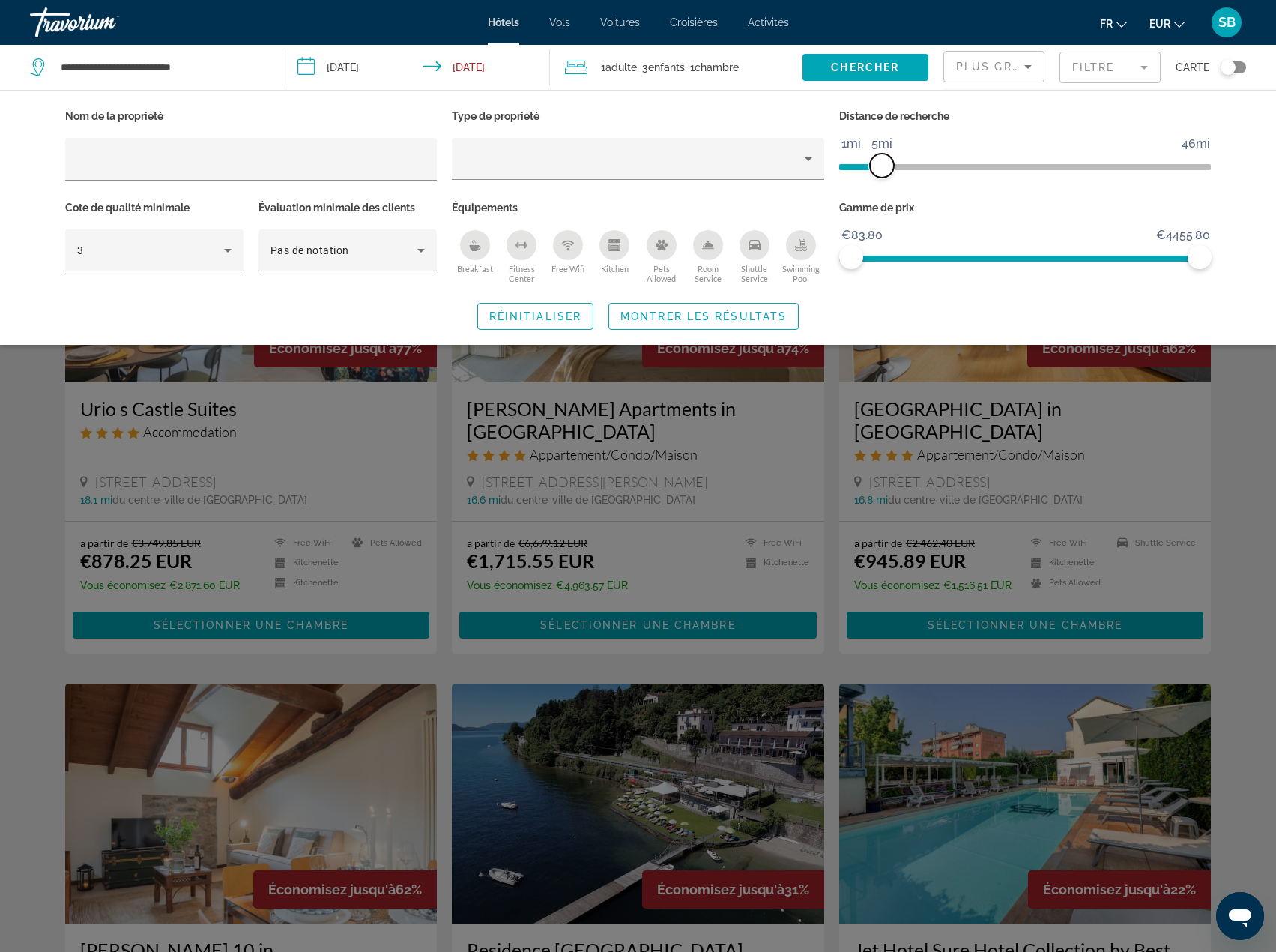
drag, startPoint x: 1061, startPoint y: 165, endPoint x: 878, endPoint y: 158, distance: 183.1
click at [878, 158] on span "ngx-slider" at bounding box center [882, 165] width 24 height 24
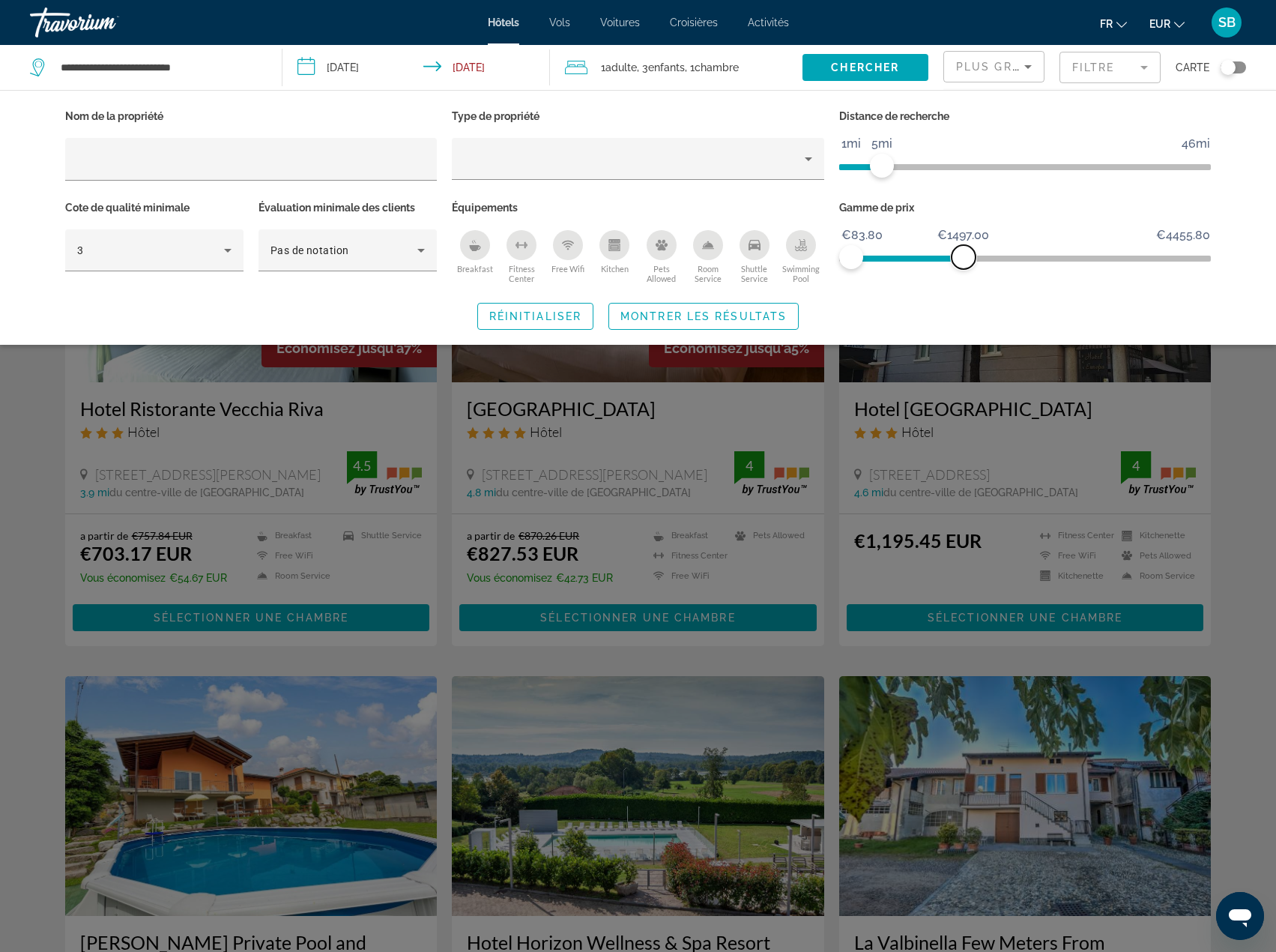
drag, startPoint x: 1202, startPoint y: 261, endPoint x: 964, endPoint y: 259, distance: 238.0
click at [964, 259] on span "ngx-slider-max" at bounding box center [964, 257] width 24 height 24
click at [470, 243] on icon "Breakfast" at bounding box center [475, 244] width 12 height 12
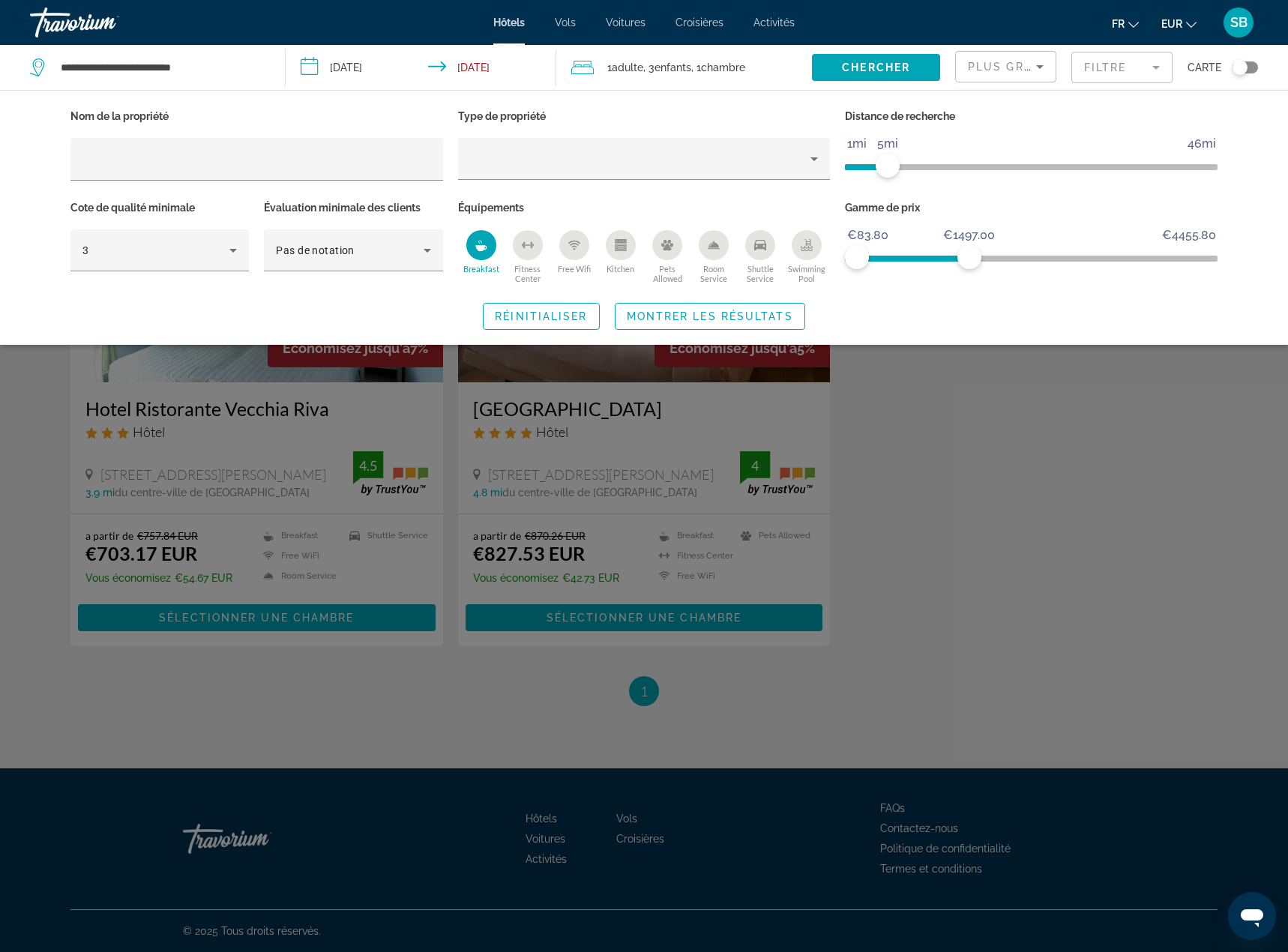
click at [809, 247] on icon "Swimming Pool" at bounding box center [806, 244] width 12 height 12
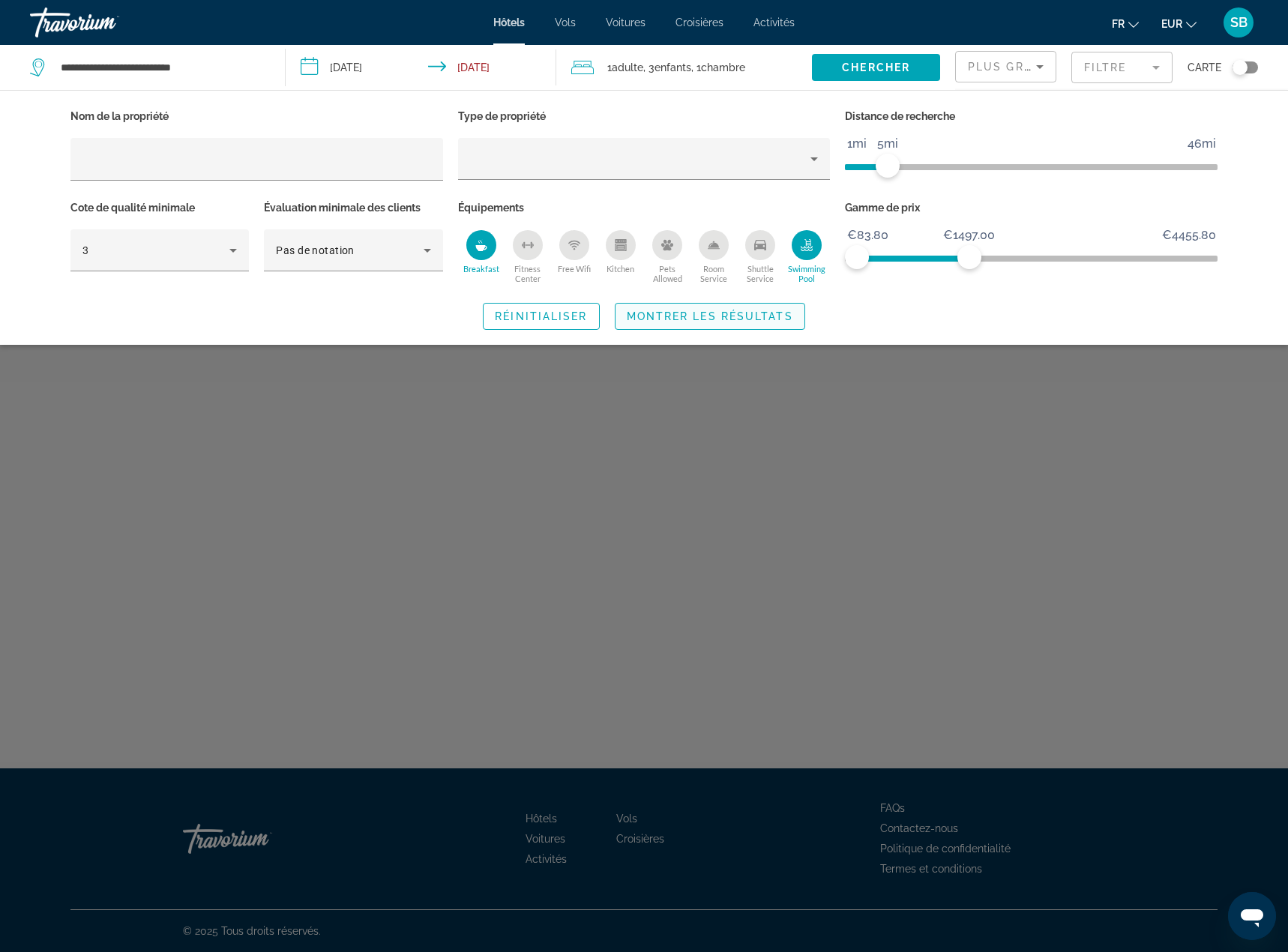
click at [667, 318] on span "Montrer les résultats" at bounding box center [710, 316] width 166 height 12
